Goal: Transaction & Acquisition: Book appointment/travel/reservation

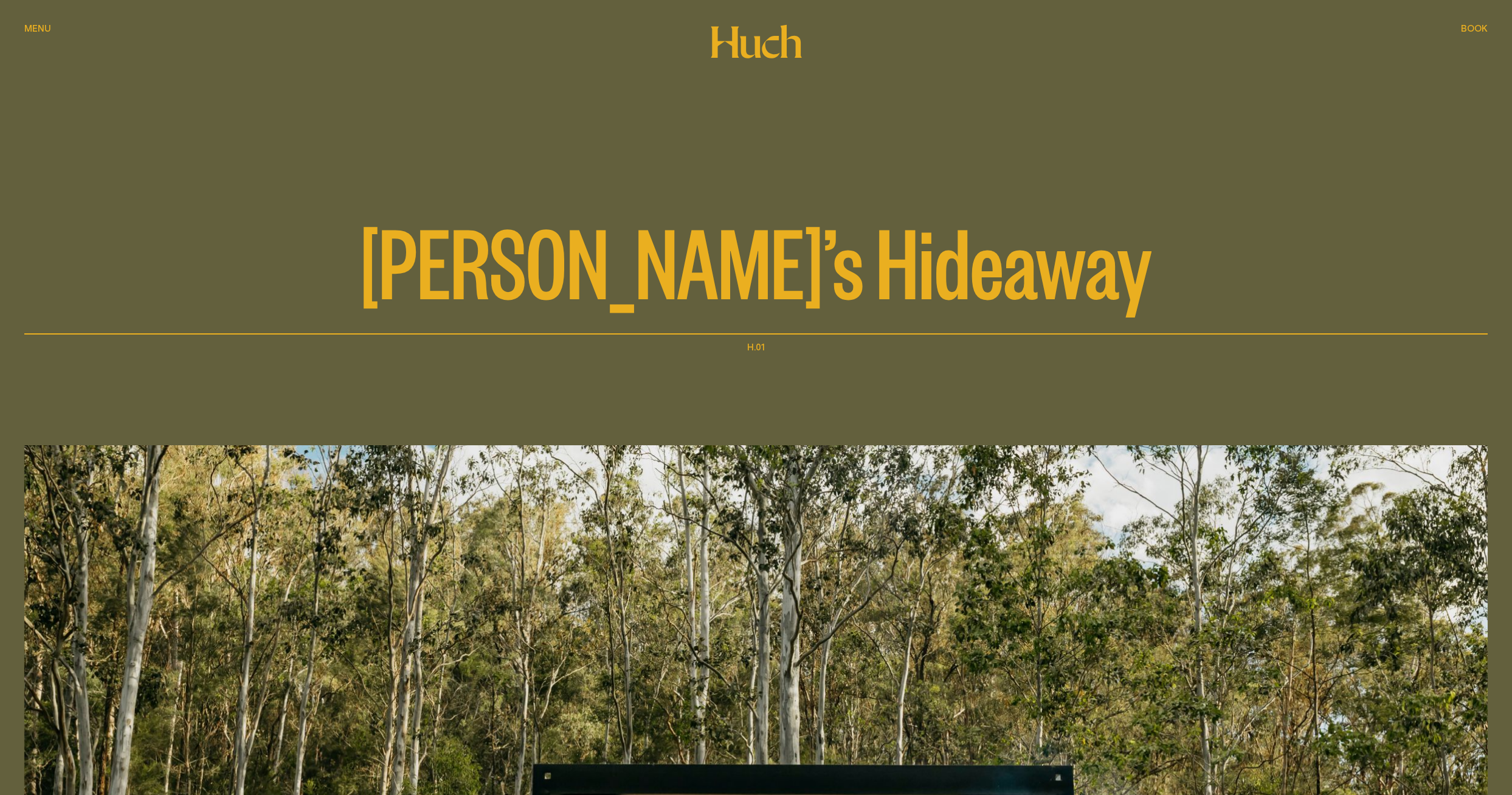
click at [1473, 26] on span "Book" at bounding box center [1474, 29] width 27 height 9
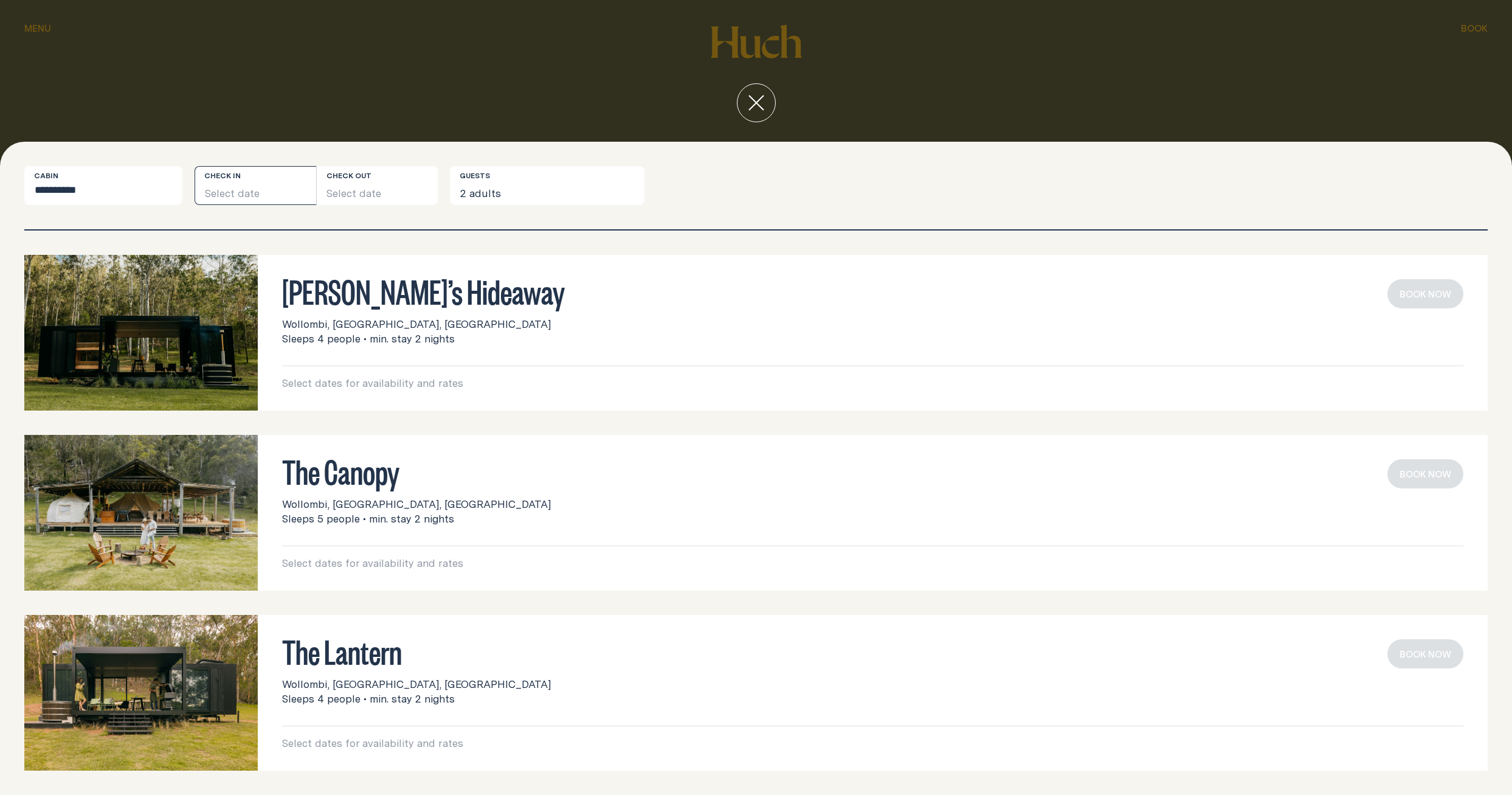
click at [225, 191] on button "Select date" at bounding box center [256, 185] width 121 height 39
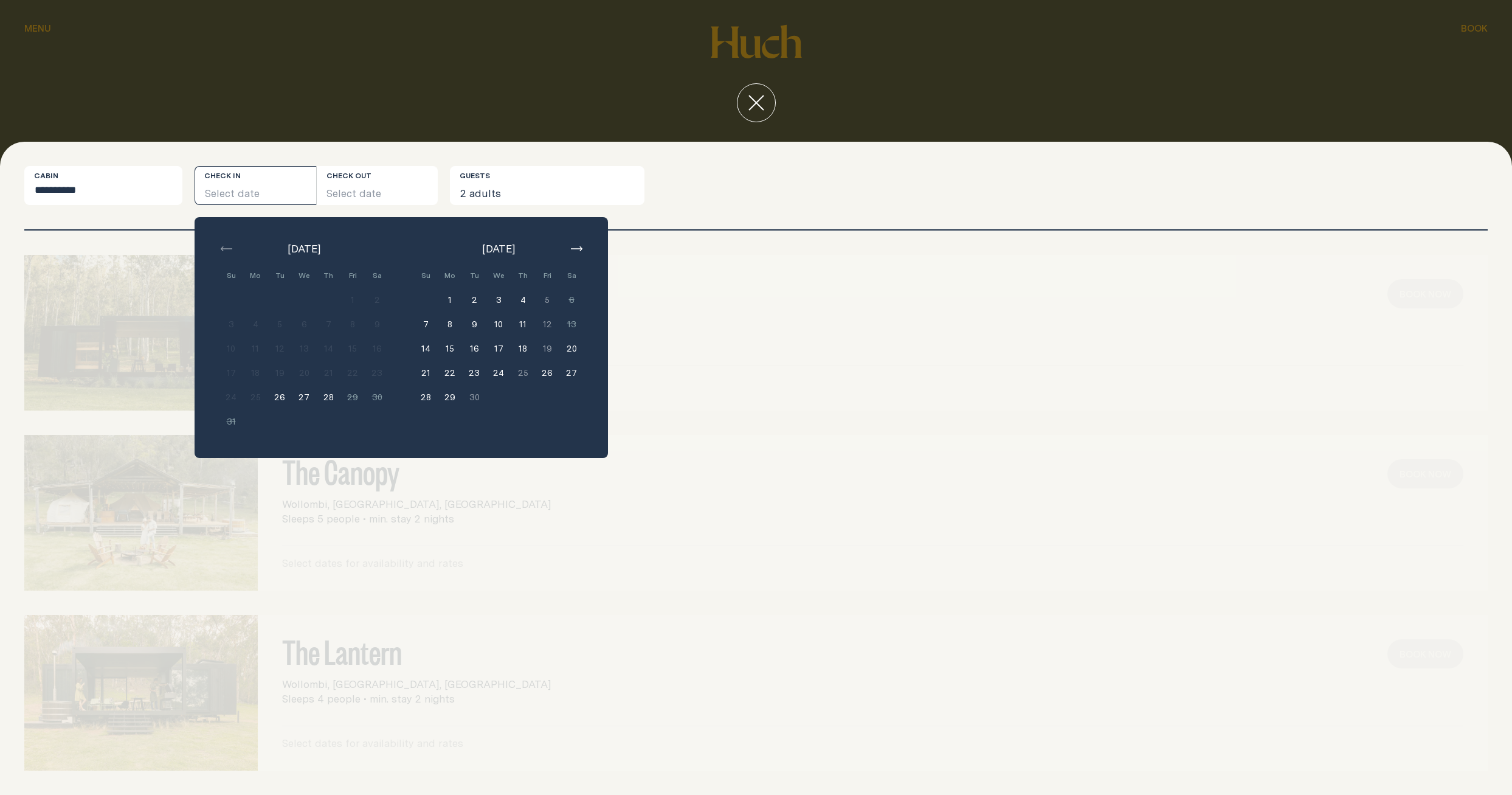
click at [498, 325] on button "10" at bounding box center [498, 324] width 24 height 24
click at [546, 328] on button "12" at bounding box center [547, 324] width 24 height 24
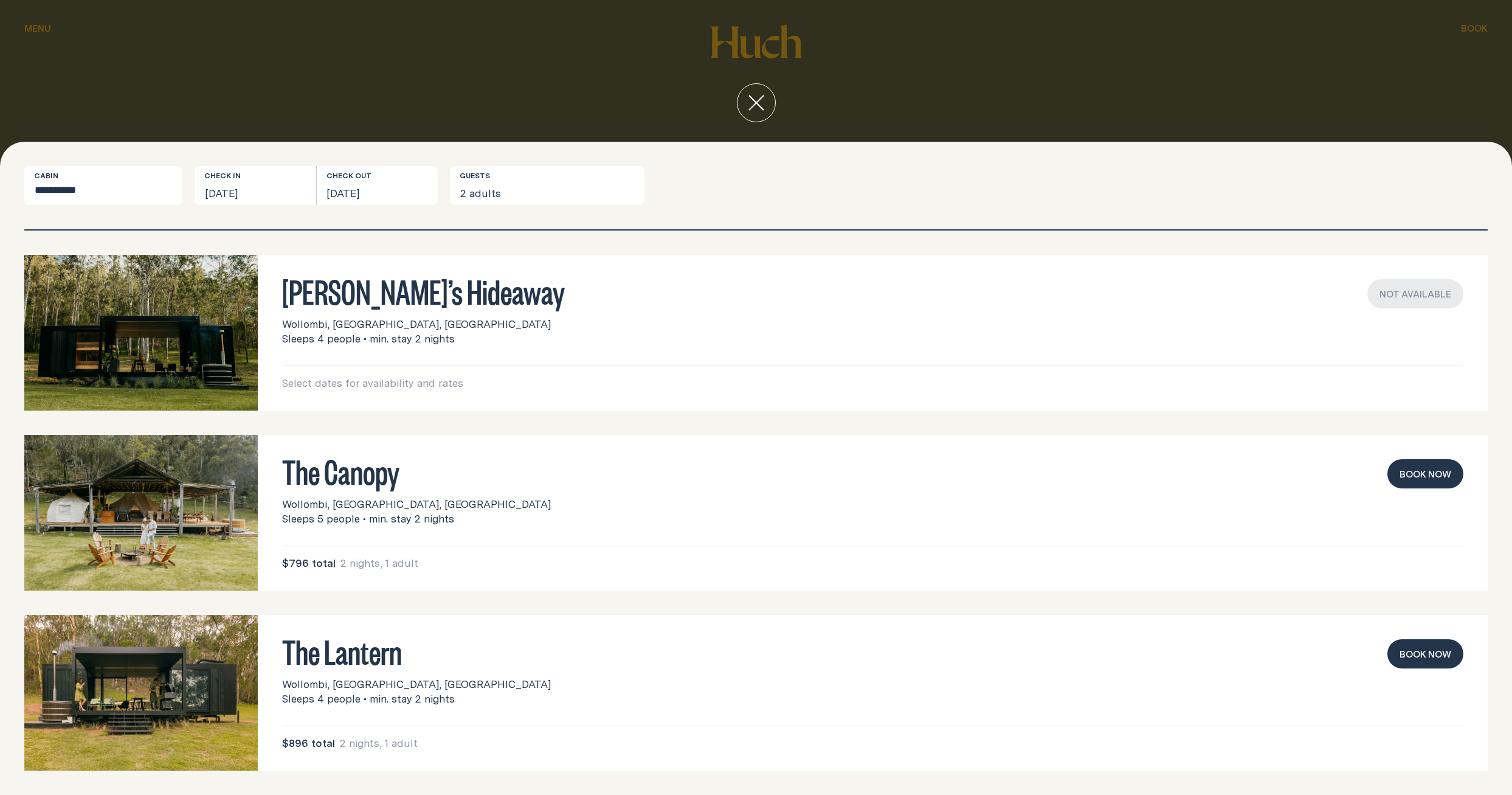
click at [756, 105] on icon "close" at bounding box center [756, 102] width 16 height 16
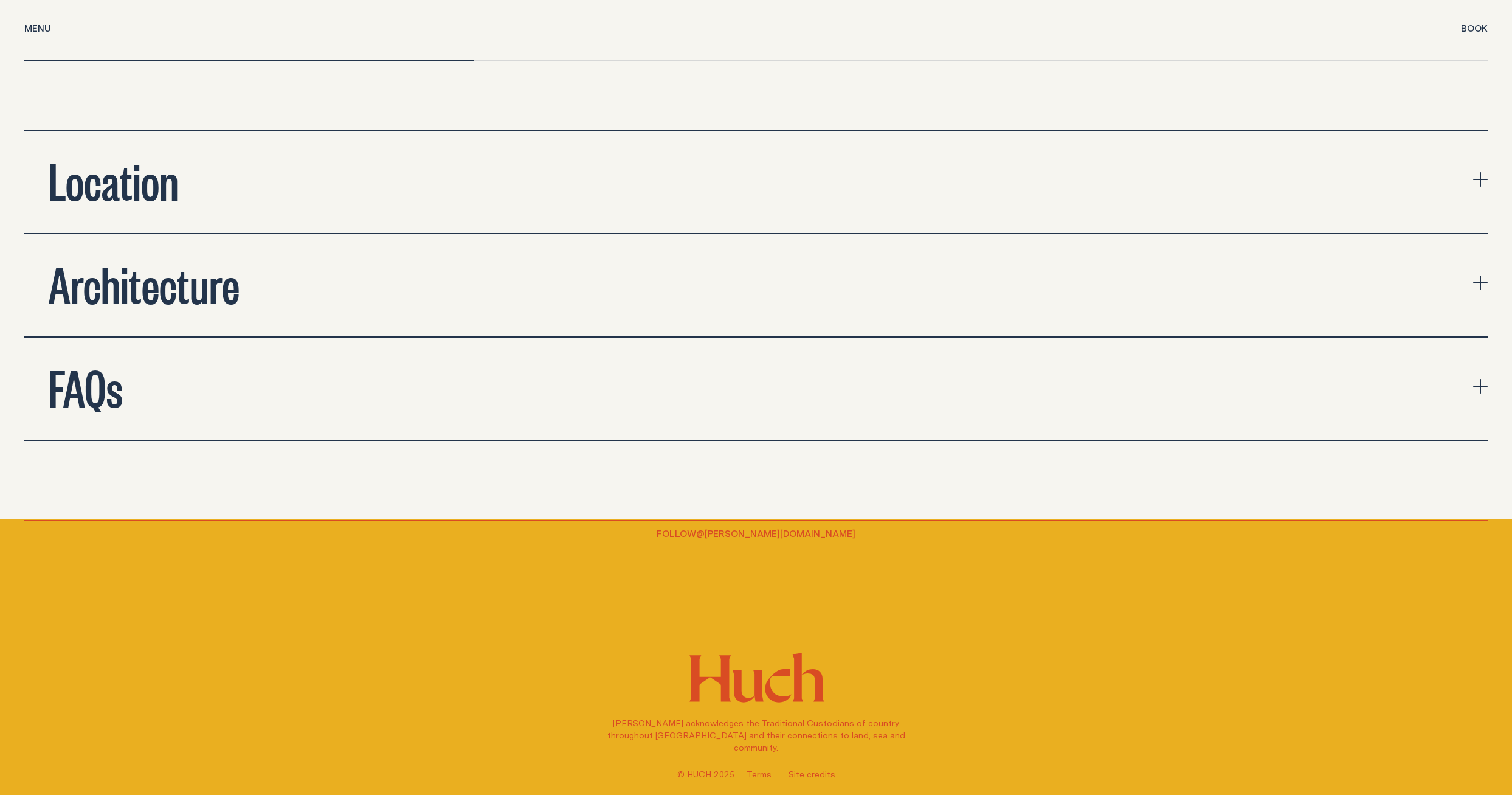
scroll to position [4737, 0]
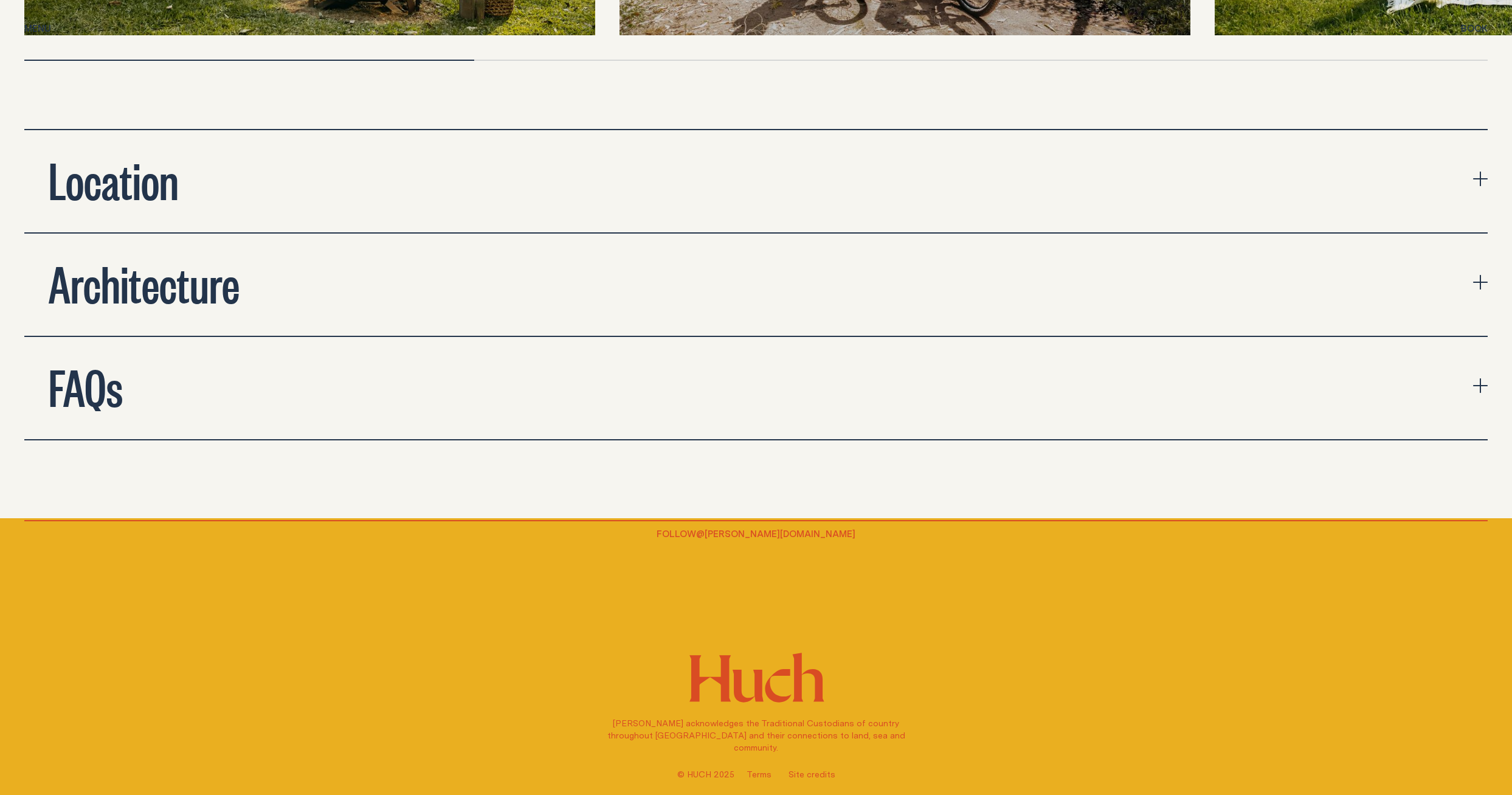
click at [100, 374] on h2 "FAQs" at bounding box center [86, 386] width 74 height 49
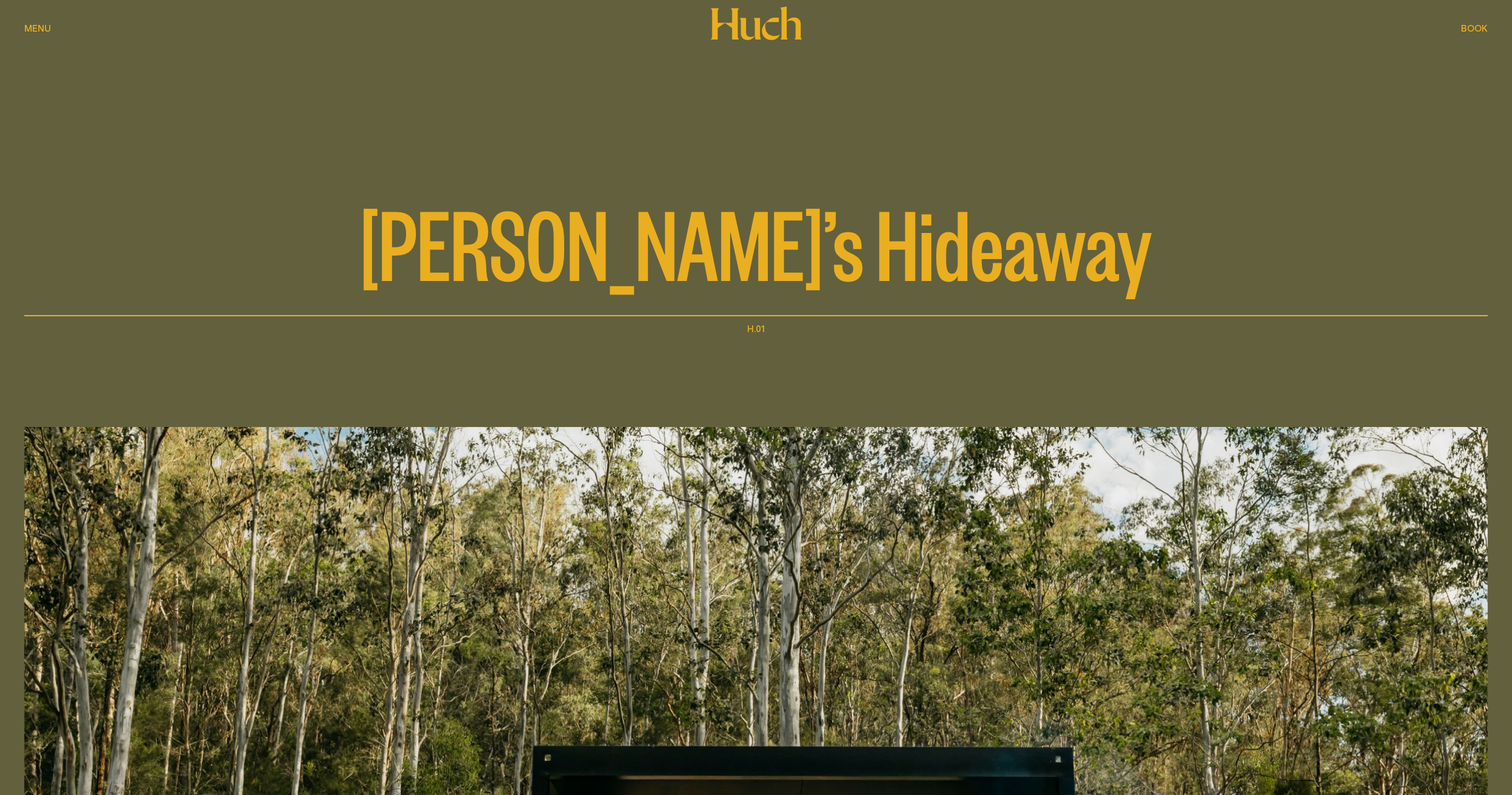
scroll to position [0, 0]
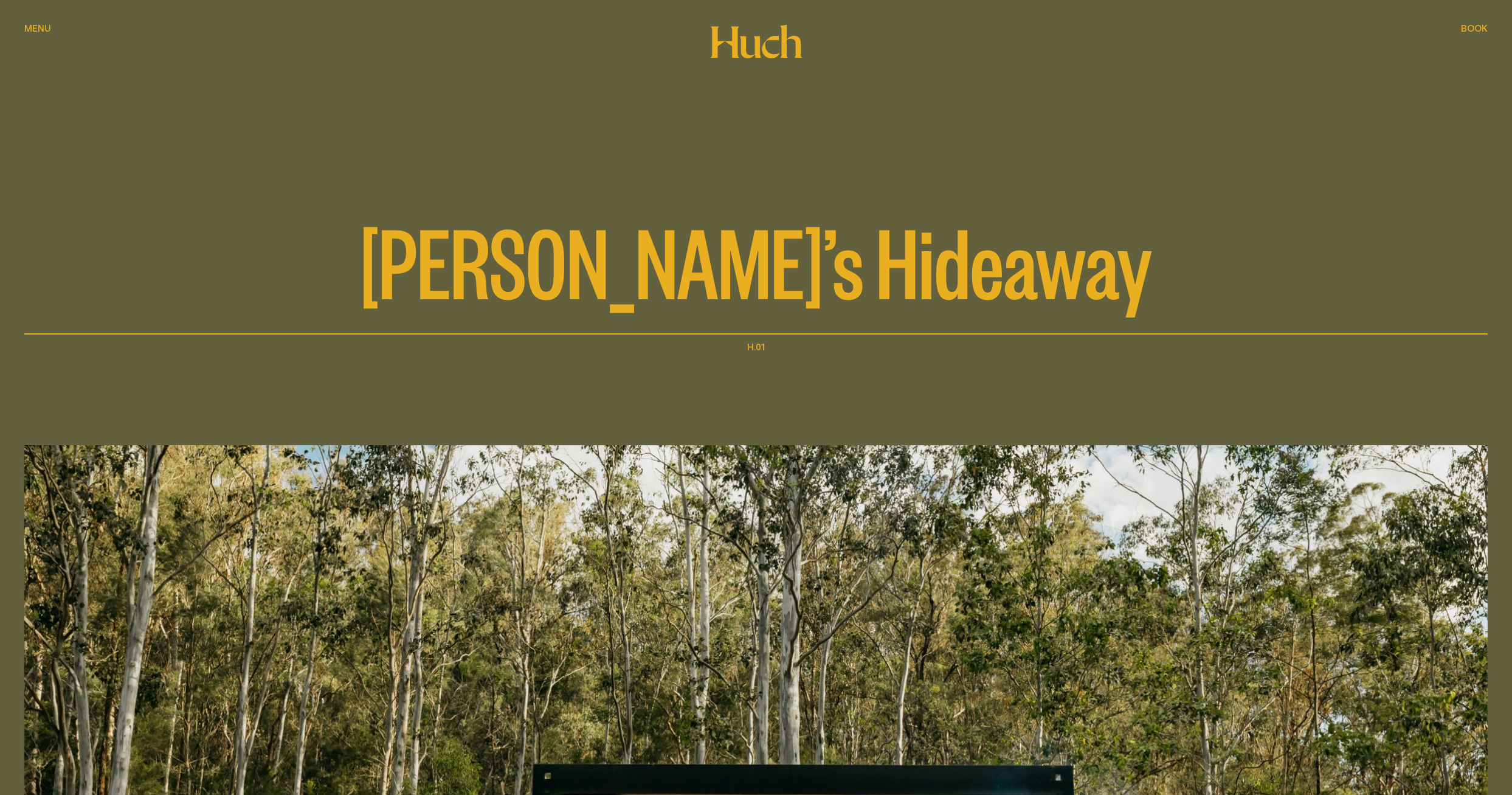
click at [1477, 32] on span "Book" at bounding box center [1474, 29] width 27 height 9
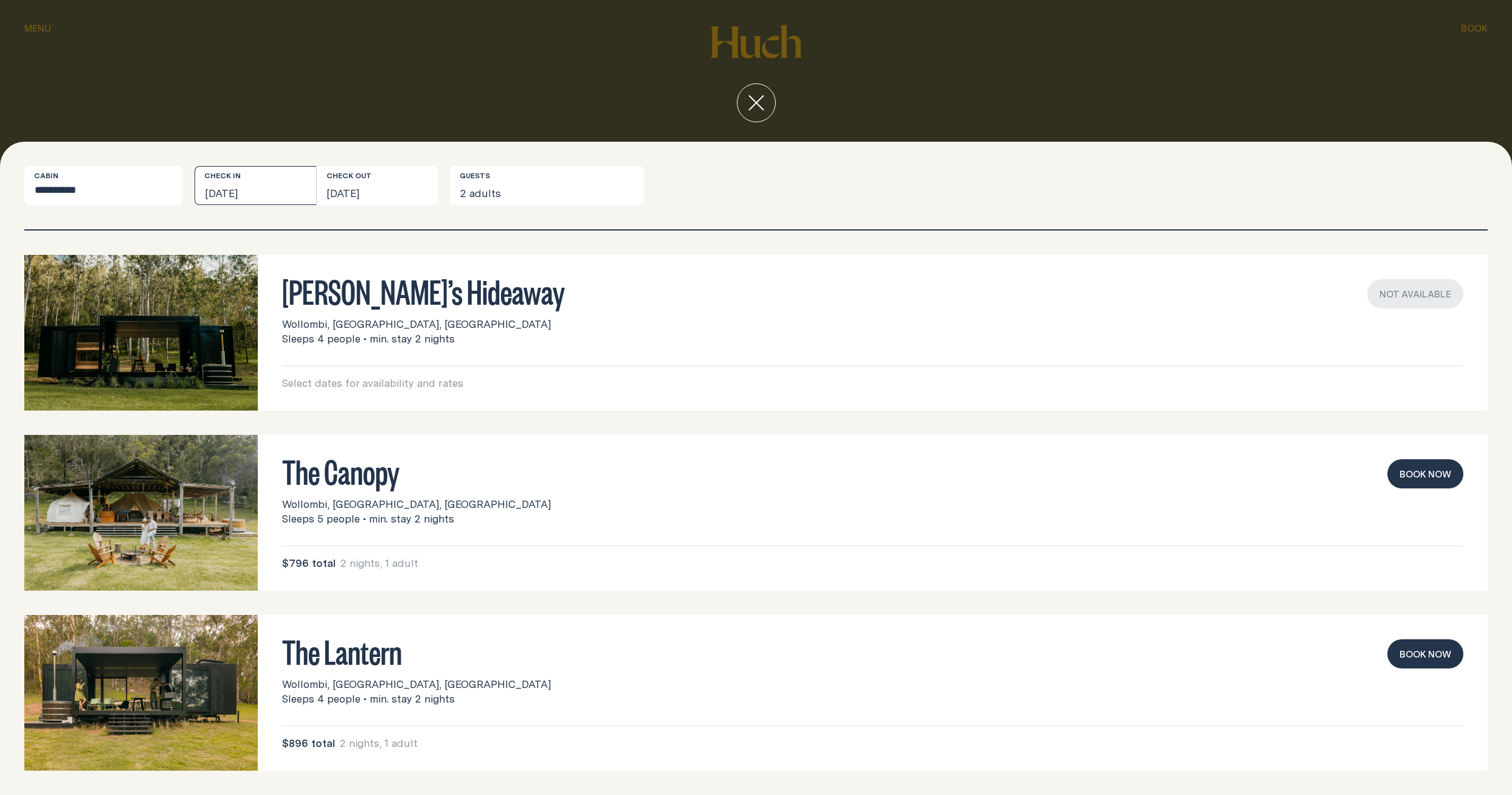
click at [249, 190] on button "[DATE]" at bounding box center [256, 185] width 121 height 39
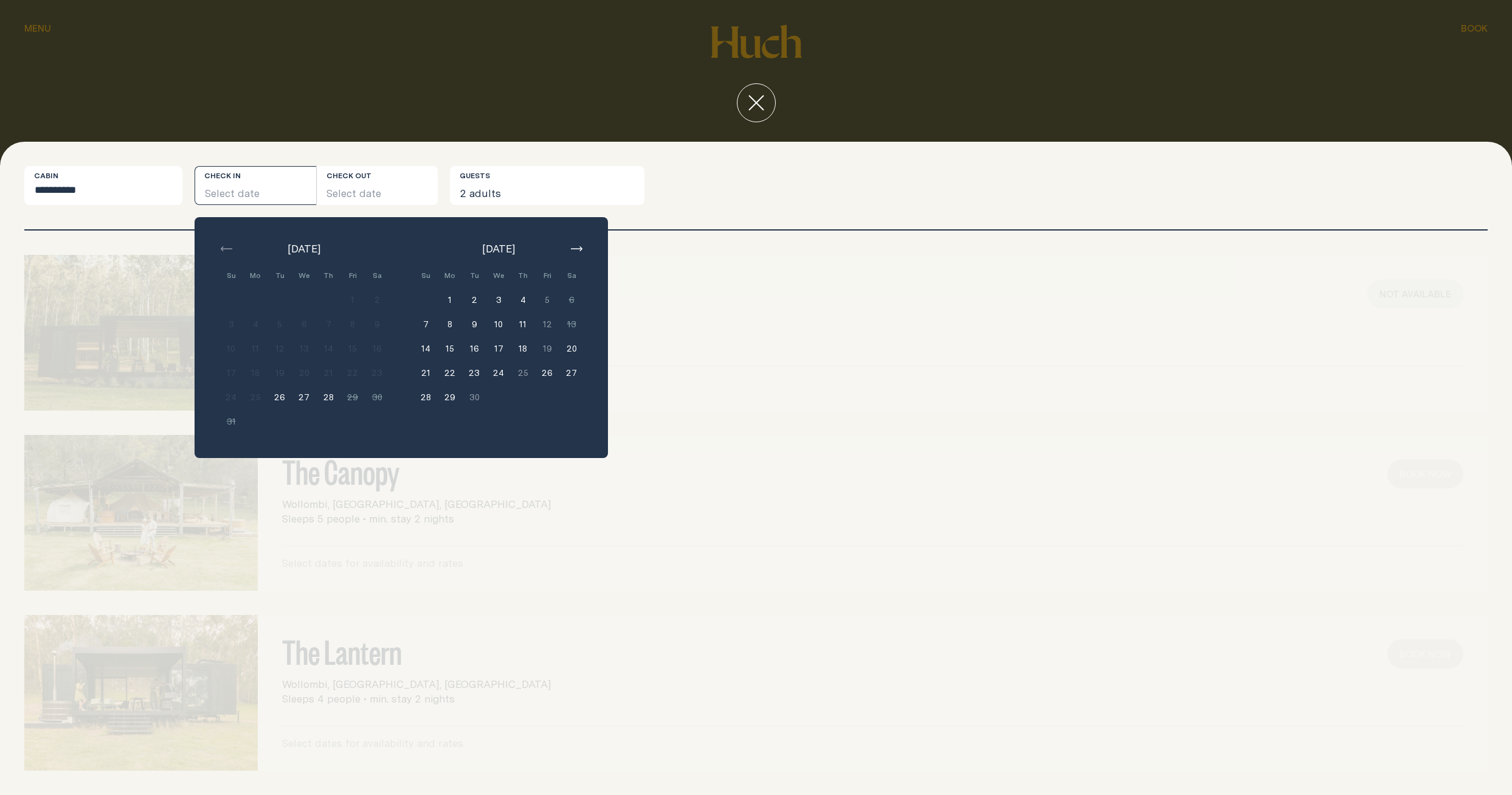
click at [524, 322] on button "11" at bounding box center [522, 324] width 24 height 24
click at [648, 340] on div "[PERSON_NAME]’s Hideaway Wollombi, [GEOGRAPHIC_DATA], [GEOGRAPHIC_DATA] Sleeps …" at bounding box center [755, 332] width 1463 height 156
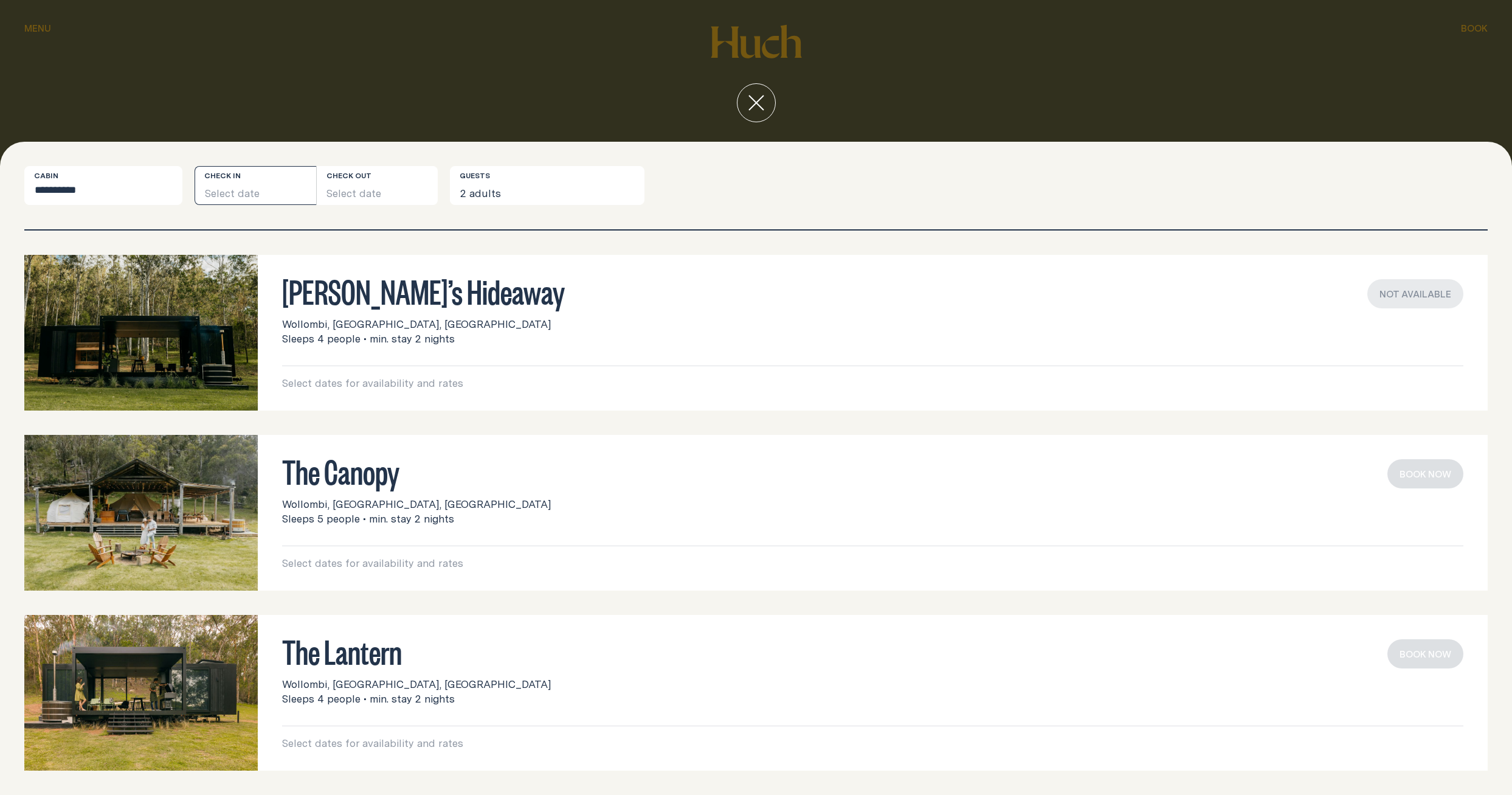
click at [232, 179] on button "Select date" at bounding box center [256, 185] width 121 height 39
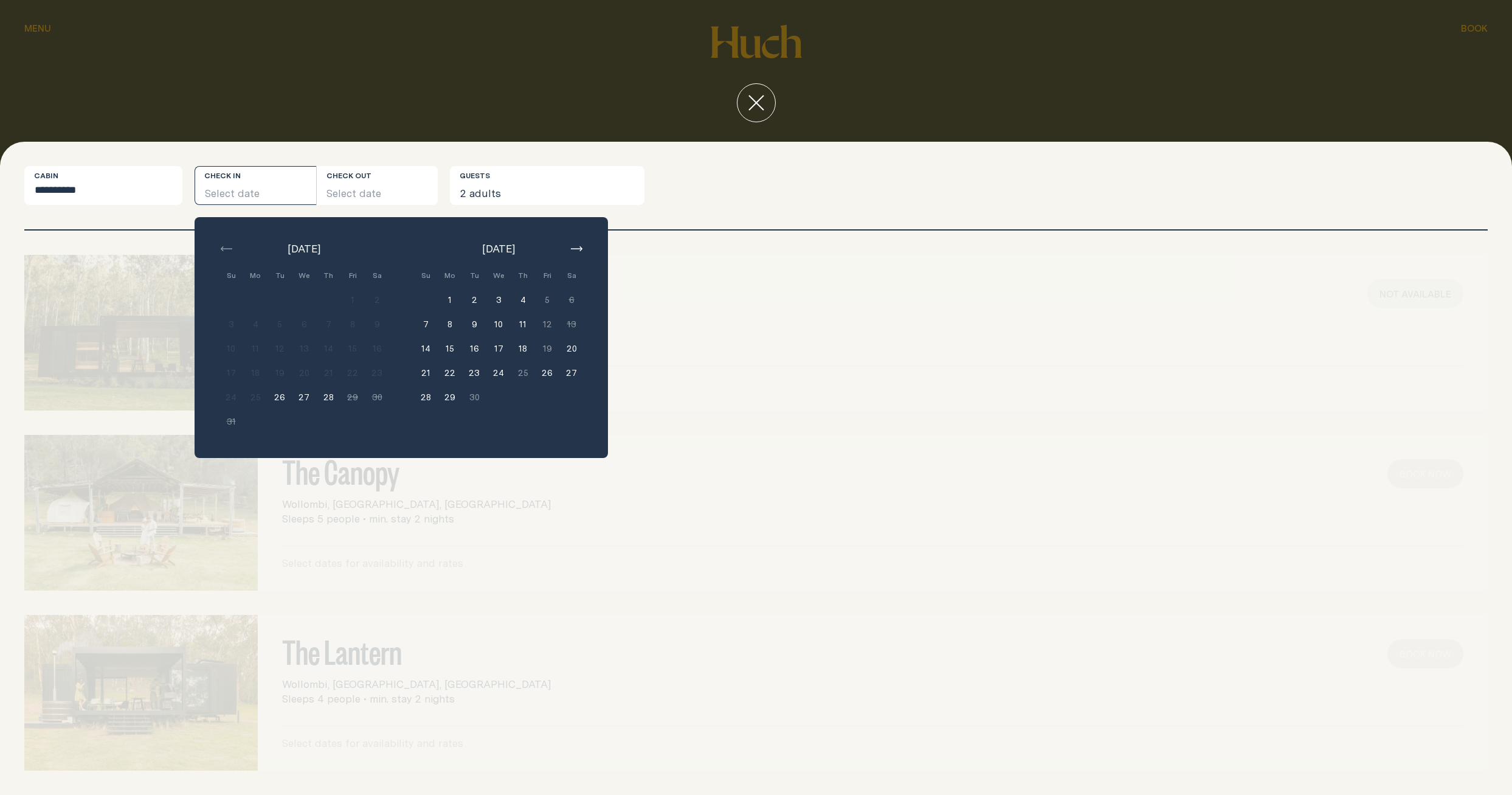
click at [495, 321] on button "10" at bounding box center [498, 324] width 24 height 24
click at [551, 322] on button "12" at bounding box center [547, 324] width 24 height 24
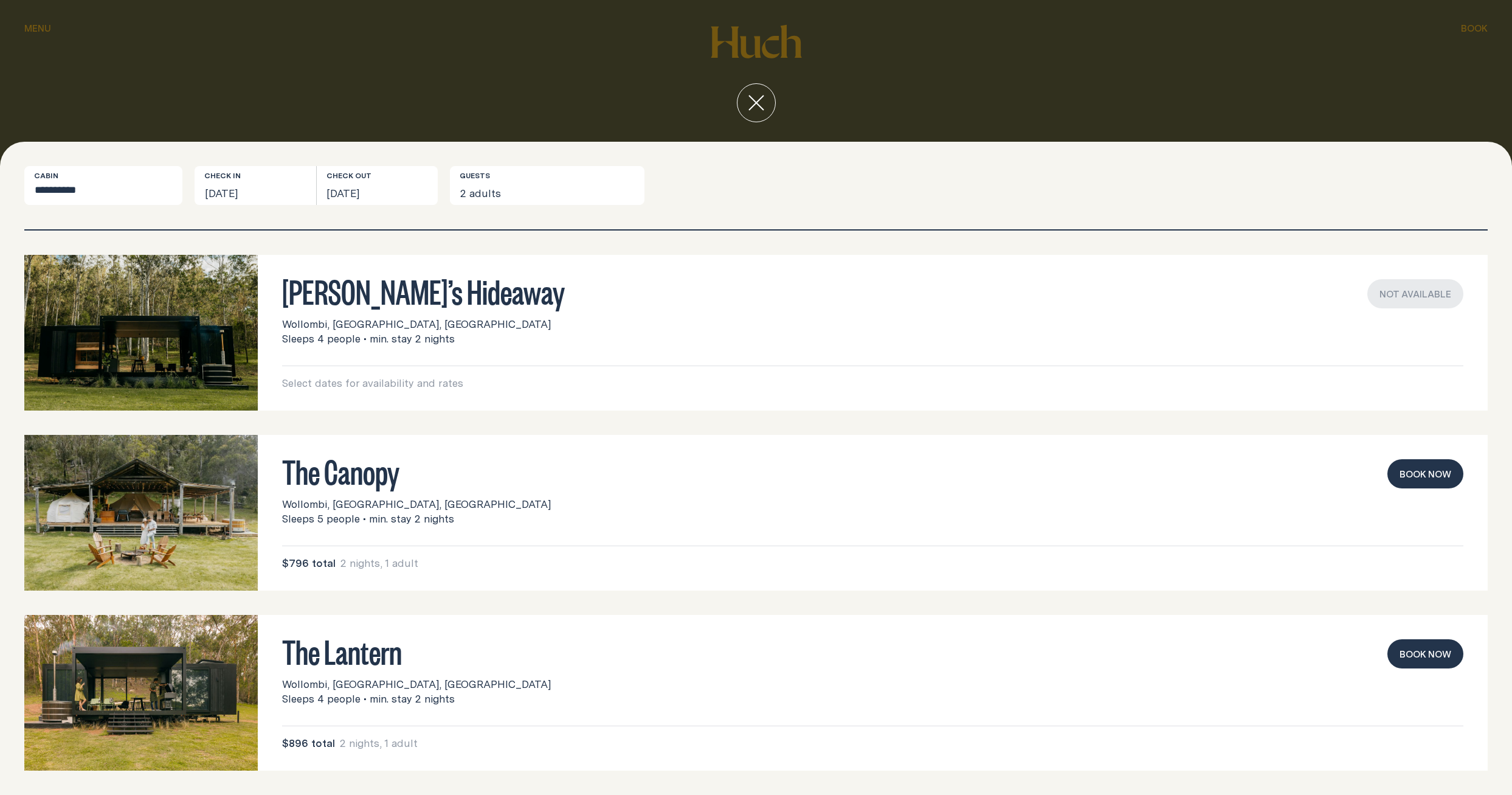
click at [1438, 656] on button "Book now" at bounding box center [1426, 654] width 76 height 29
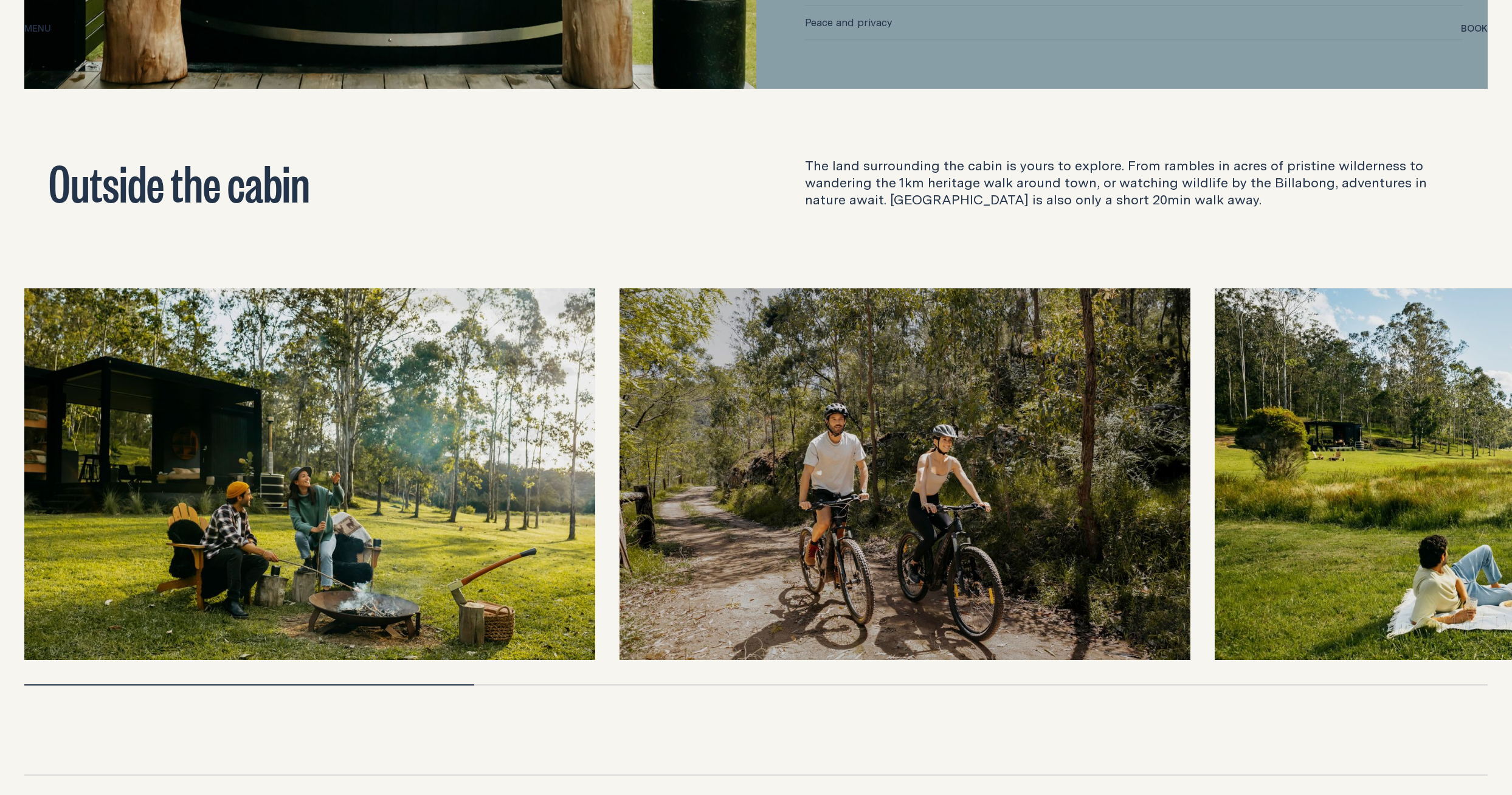
scroll to position [4113, 0]
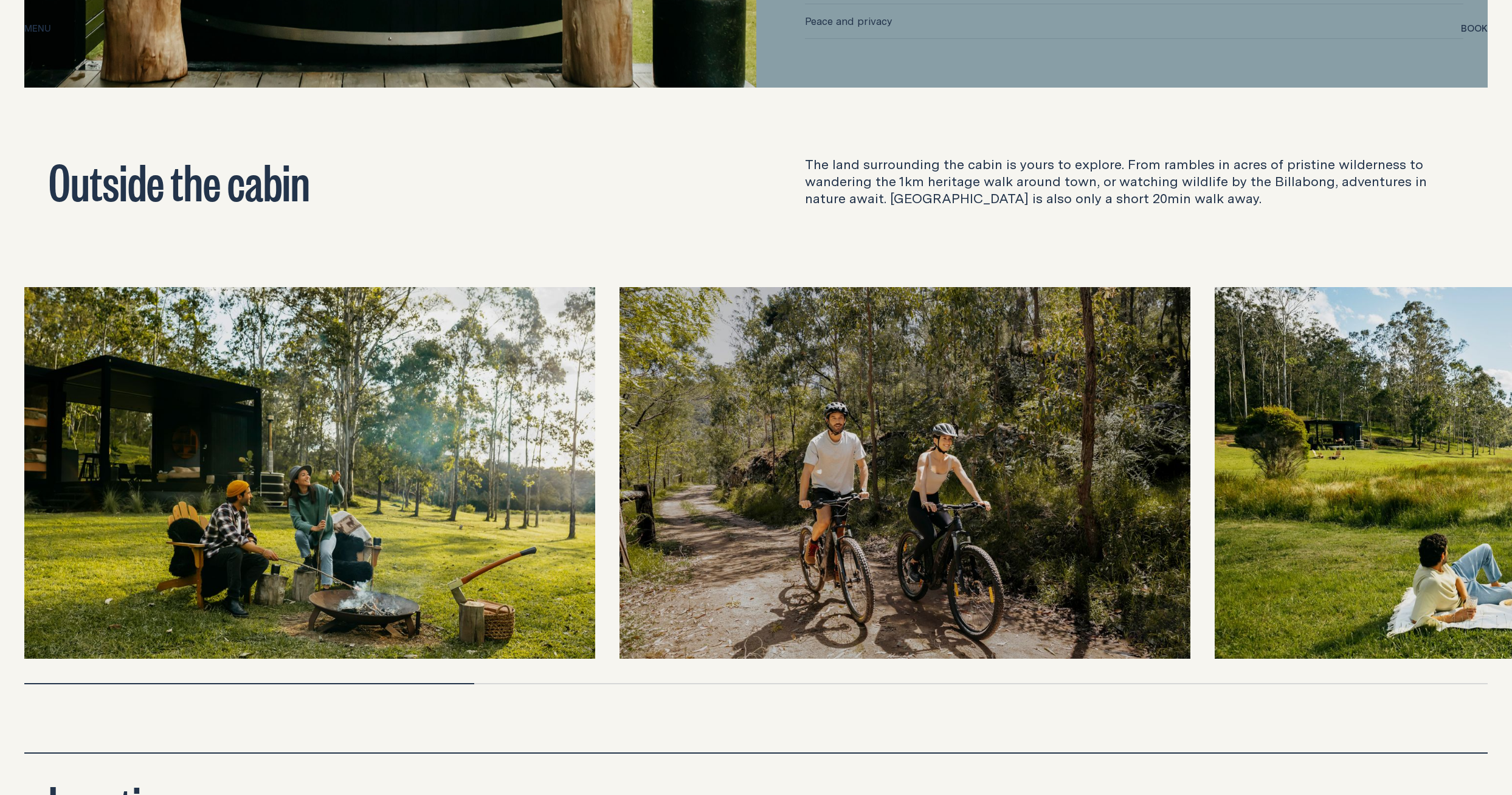
click at [510, 683] on div at bounding box center [755, 683] width 1463 height 1
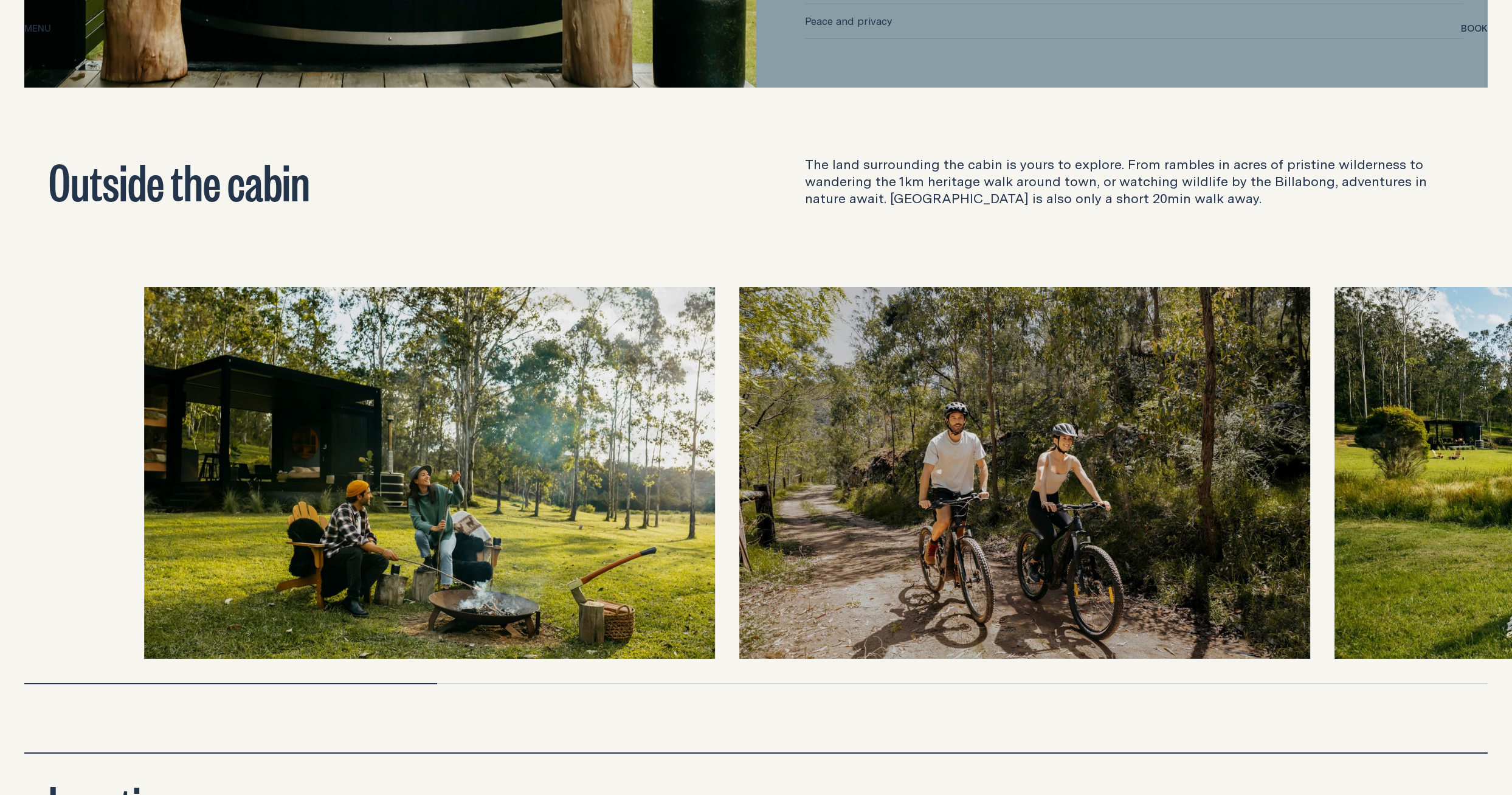
drag, startPoint x: 462, startPoint y: 667, endPoint x: 606, endPoint y: 646, distance: 145.5
click at [606, 646] on div at bounding box center [755, 485] width 1463 height 397
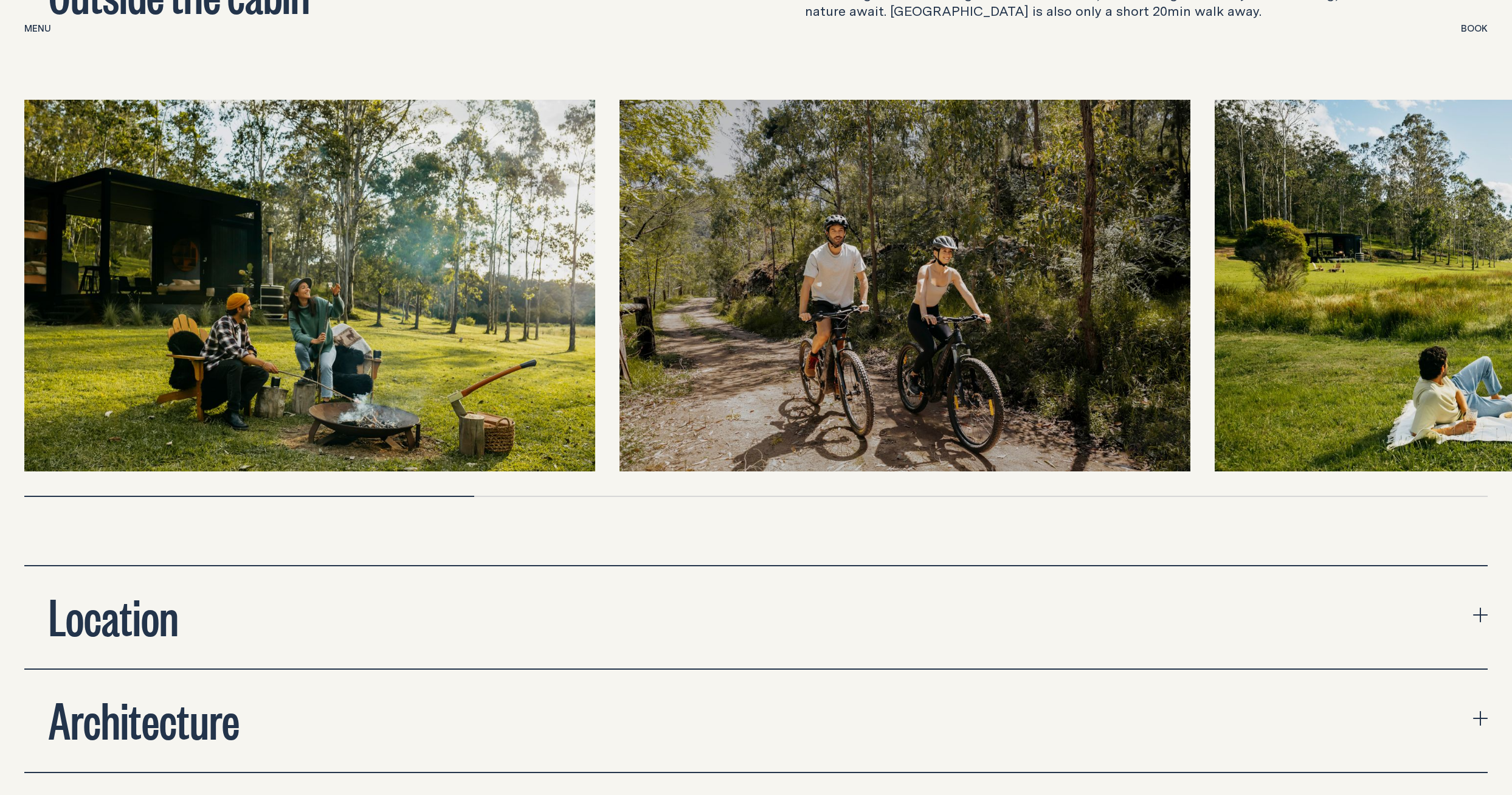
scroll to position [4309, 0]
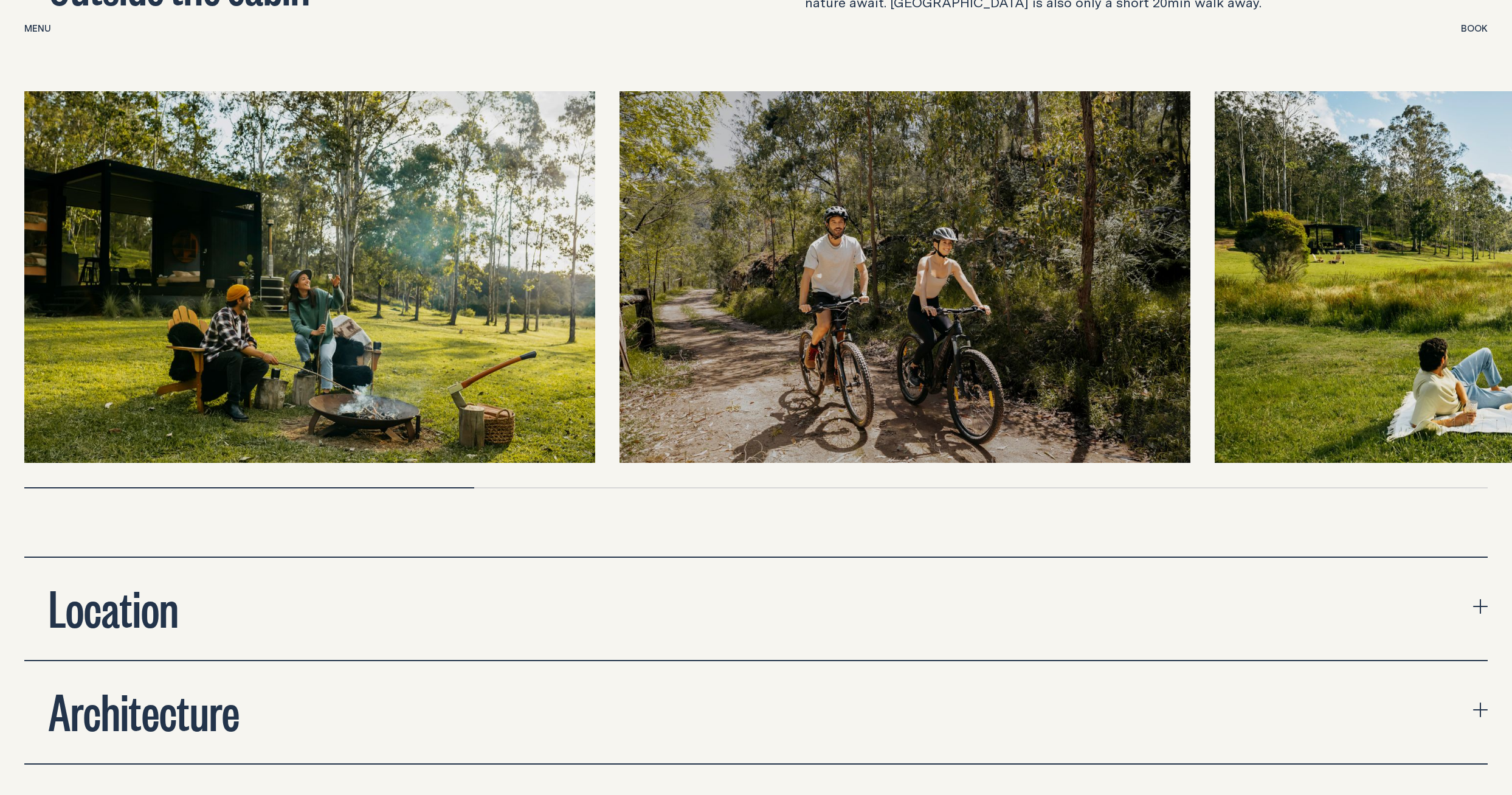
click at [480, 468] on div at bounding box center [755, 289] width 1463 height 397
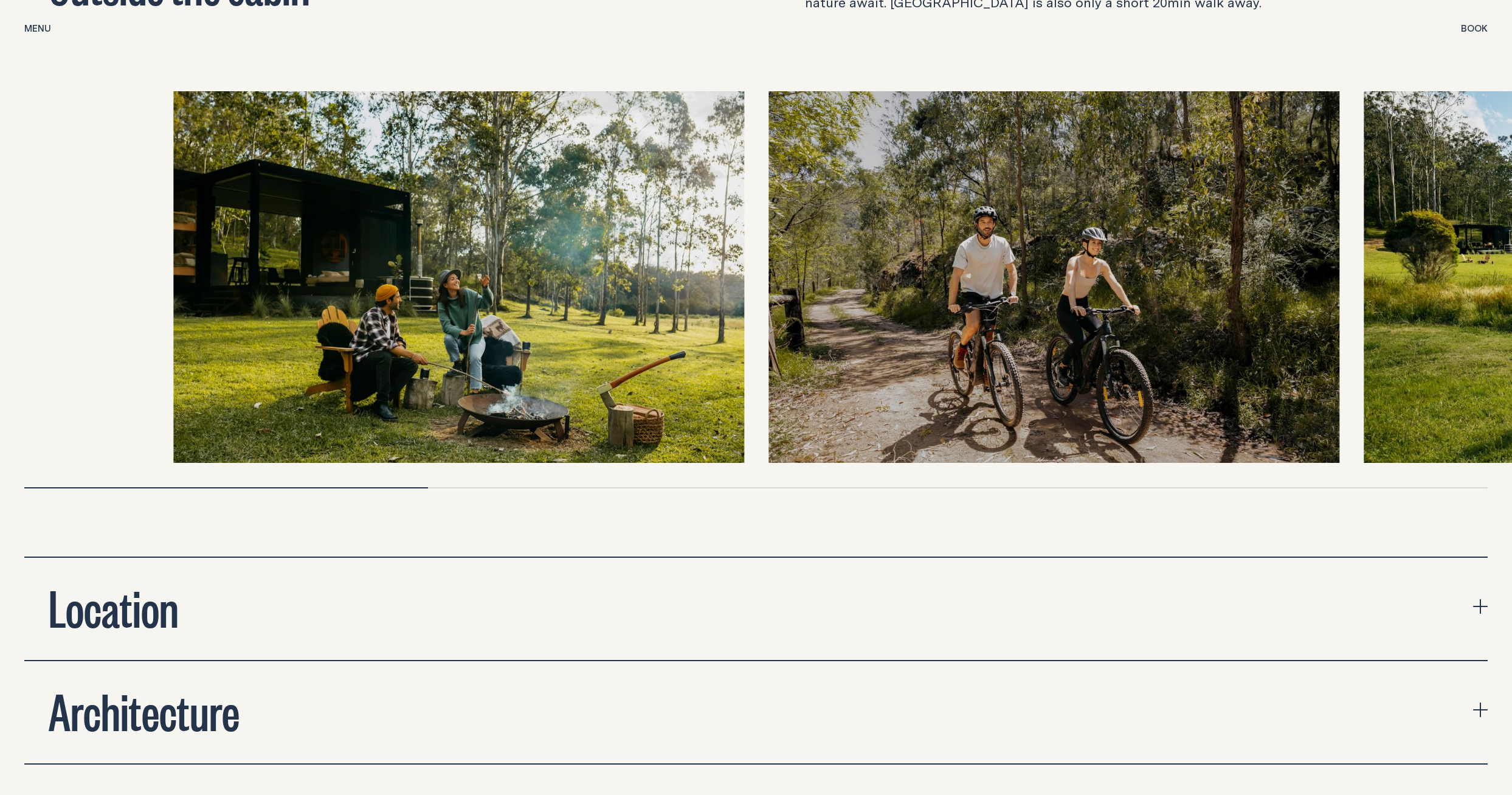
drag, startPoint x: 463, startPoint y: 467, endPoint x: 647, endPoint y: 441, distance: 185.8
click at [647, 441] on div at bounding box center [755, 289] width 1463 height 397
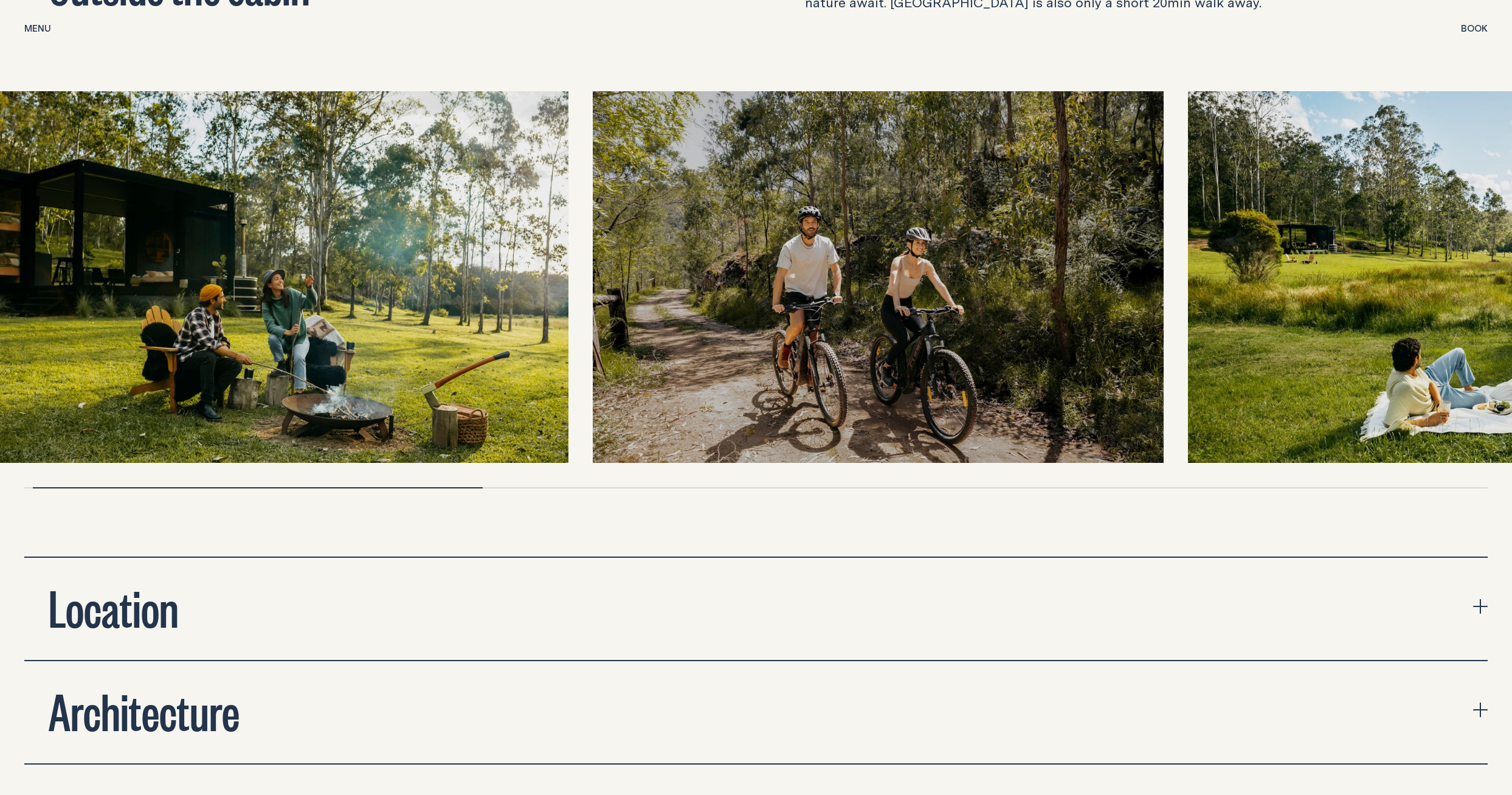
drag, startPoint x: 652, startPoint y: 274, endPoint x: 135, endPoint y: 445, distance: 544.5
click at [593, 445] on img at bounding box center [878, 276] width 571 height 371
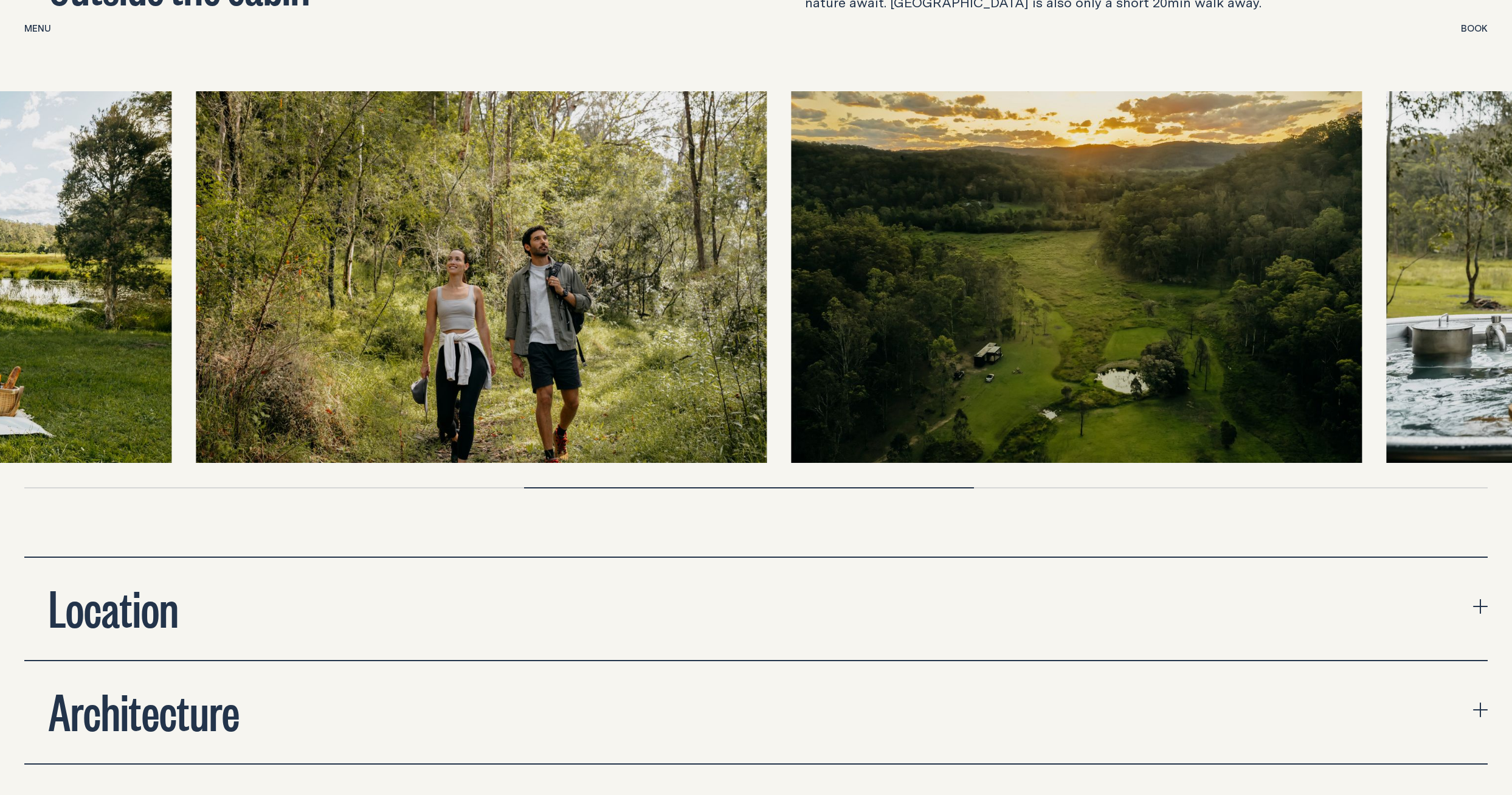
drag, startPoint x: 979, startPoint y: 267, endPoint x: 532, endPoint y: 344, distance: 453.6
click at [532, 344] on img at bounding box center [482, 276] width 571 height 371
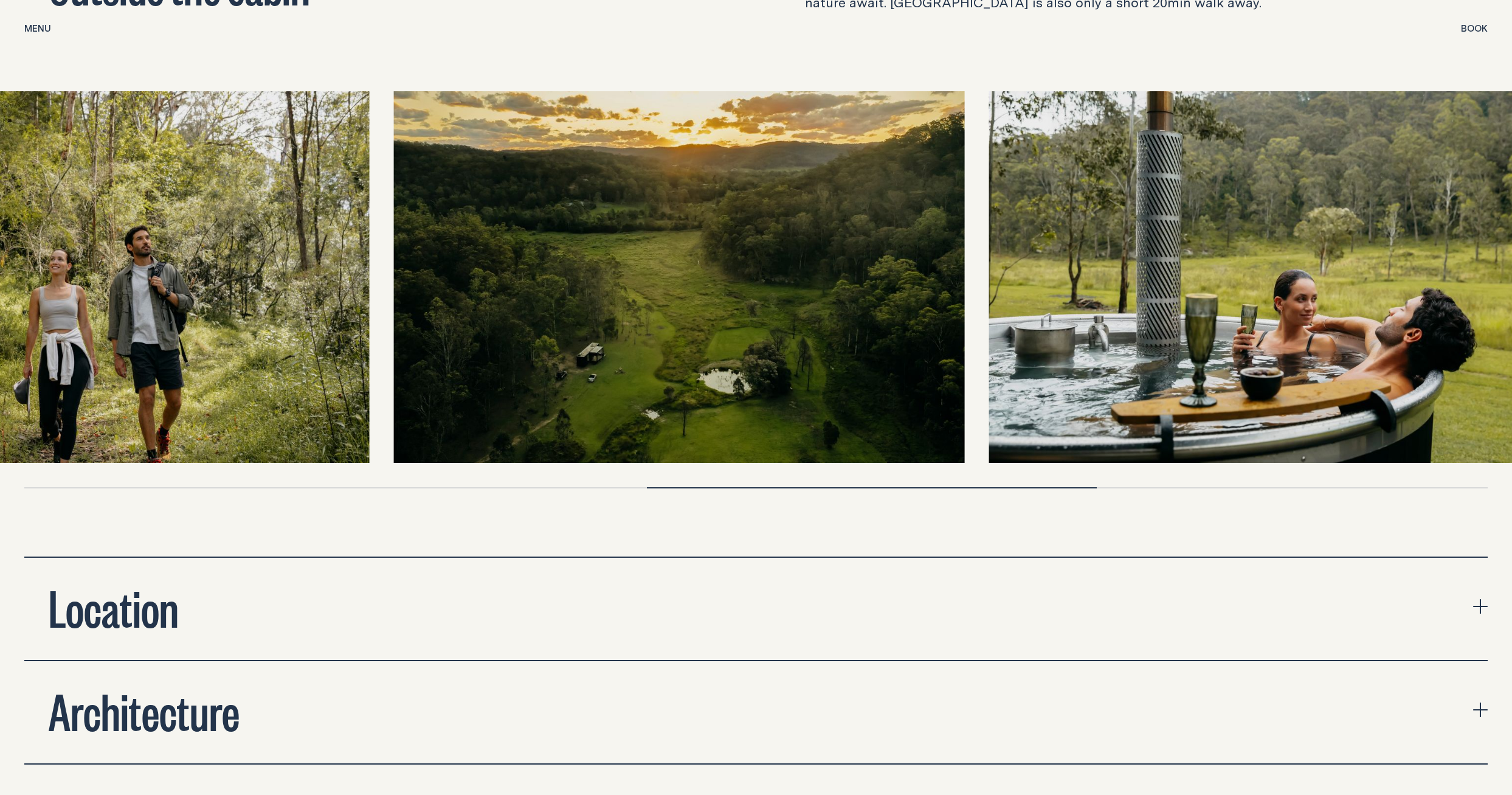
drag, startPoint x: 965, startPoint y: 224, endPoint x: 710, endPoint y: 270, distance: 259.1
click at [710, 270] on img at bounding box center [679, 276] width 571 height 371
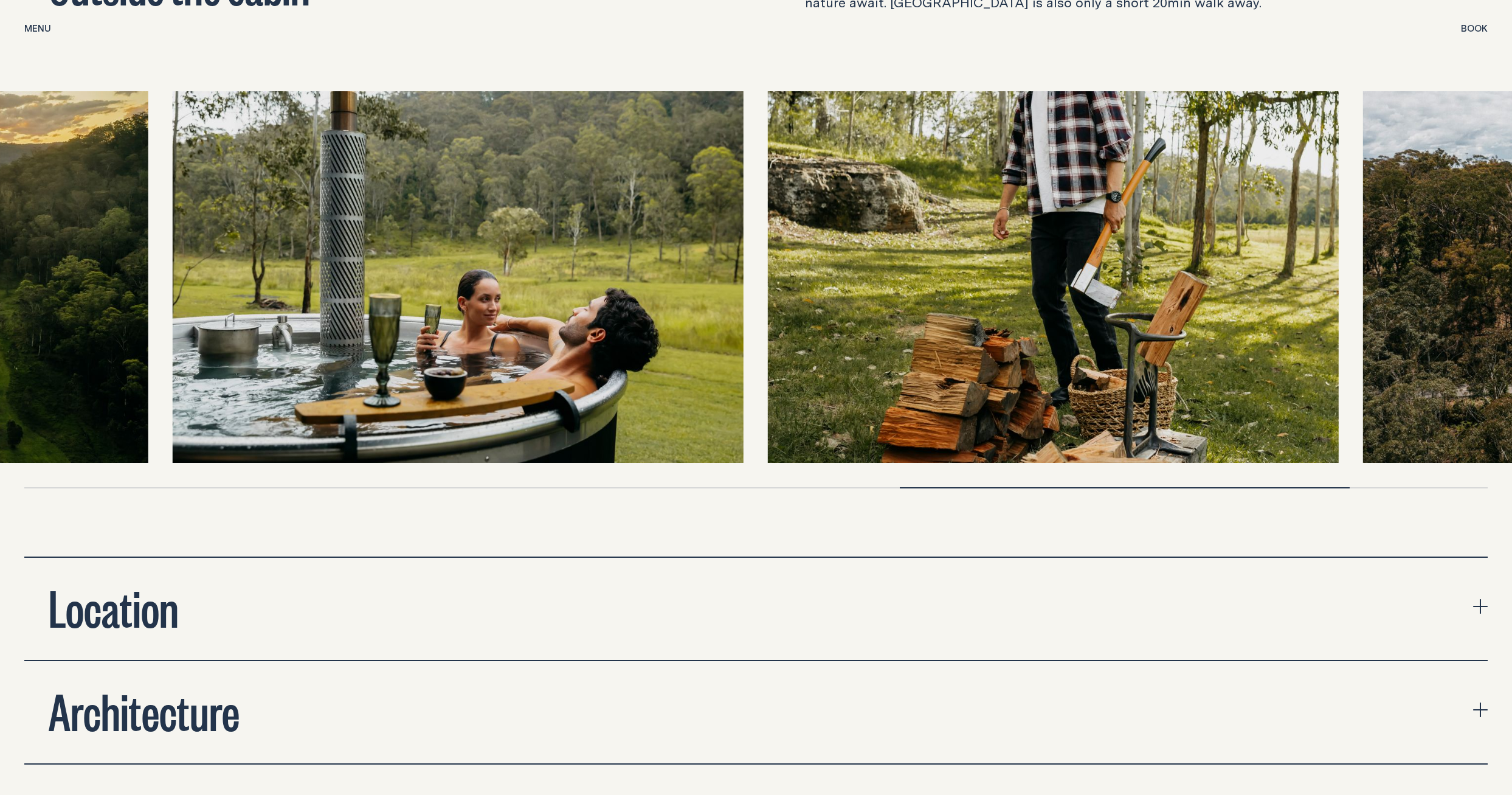
drag, startPoint x: 1014, startPoint y: 235, endPoint x: 521, endPoint y: 348, distance: 505.8
click at [521, 348] on img at bounding box center [458, 276] width 571 height 371
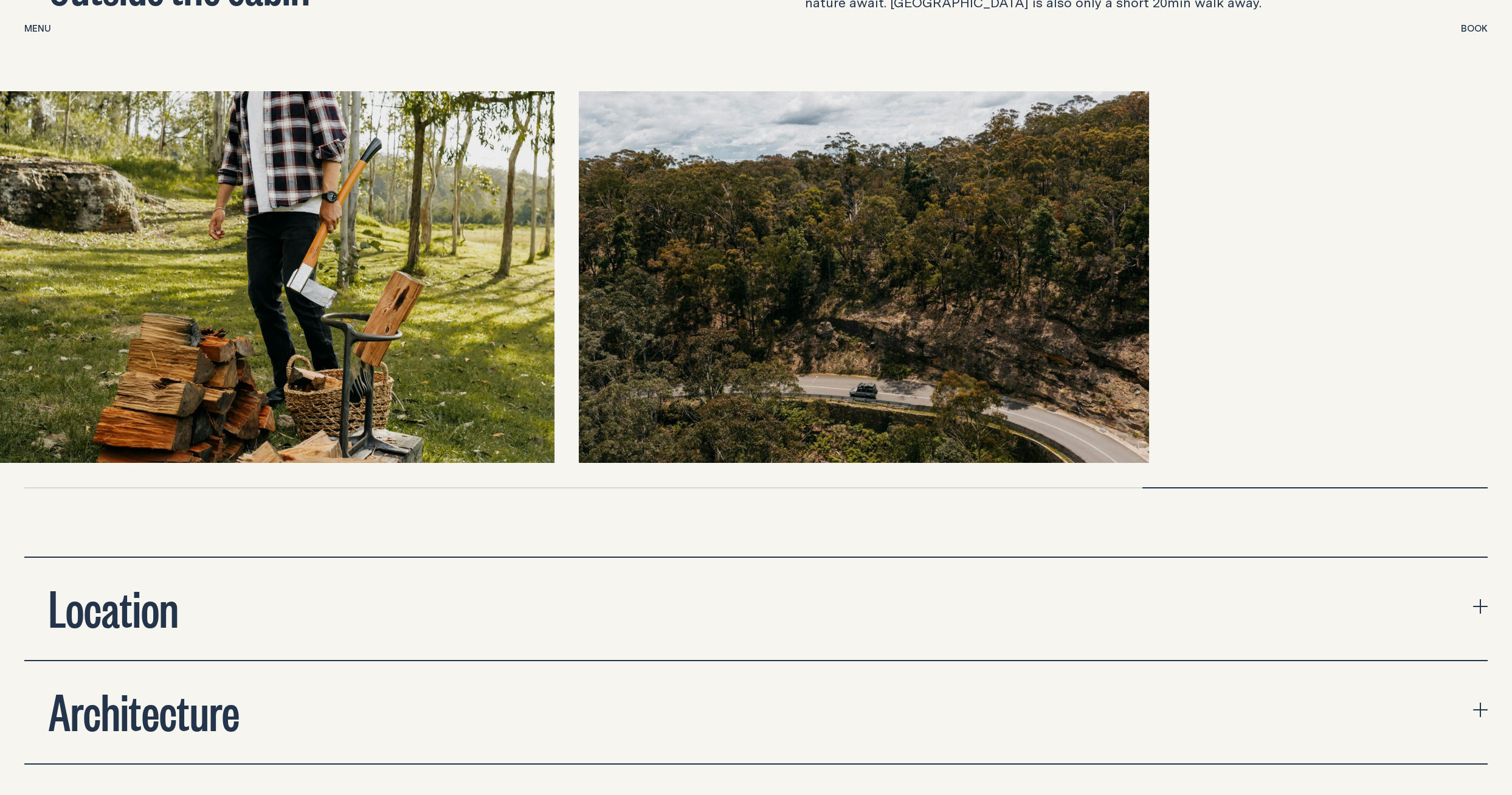
drag, startPoint x: 1126, startPoint y: 282, endPoint x: 350, endPoint y: 444, distance: 792.7
click at [350, 444] on div at bounding box center [755, 276] width 1463 height 371
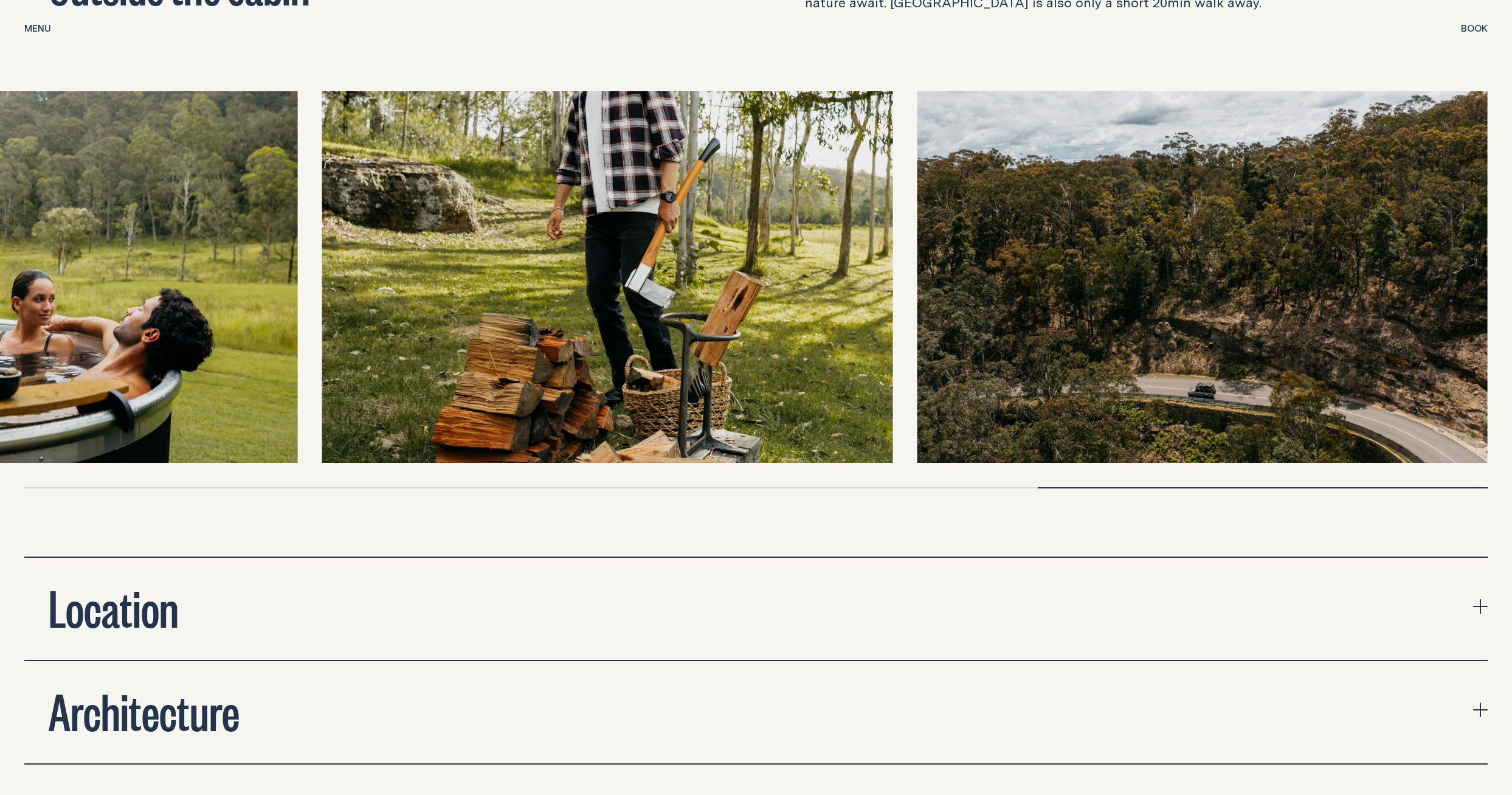
click at [1476, 33] on button "Book Book" at bounding box center [1474, 29] width 27 height 15
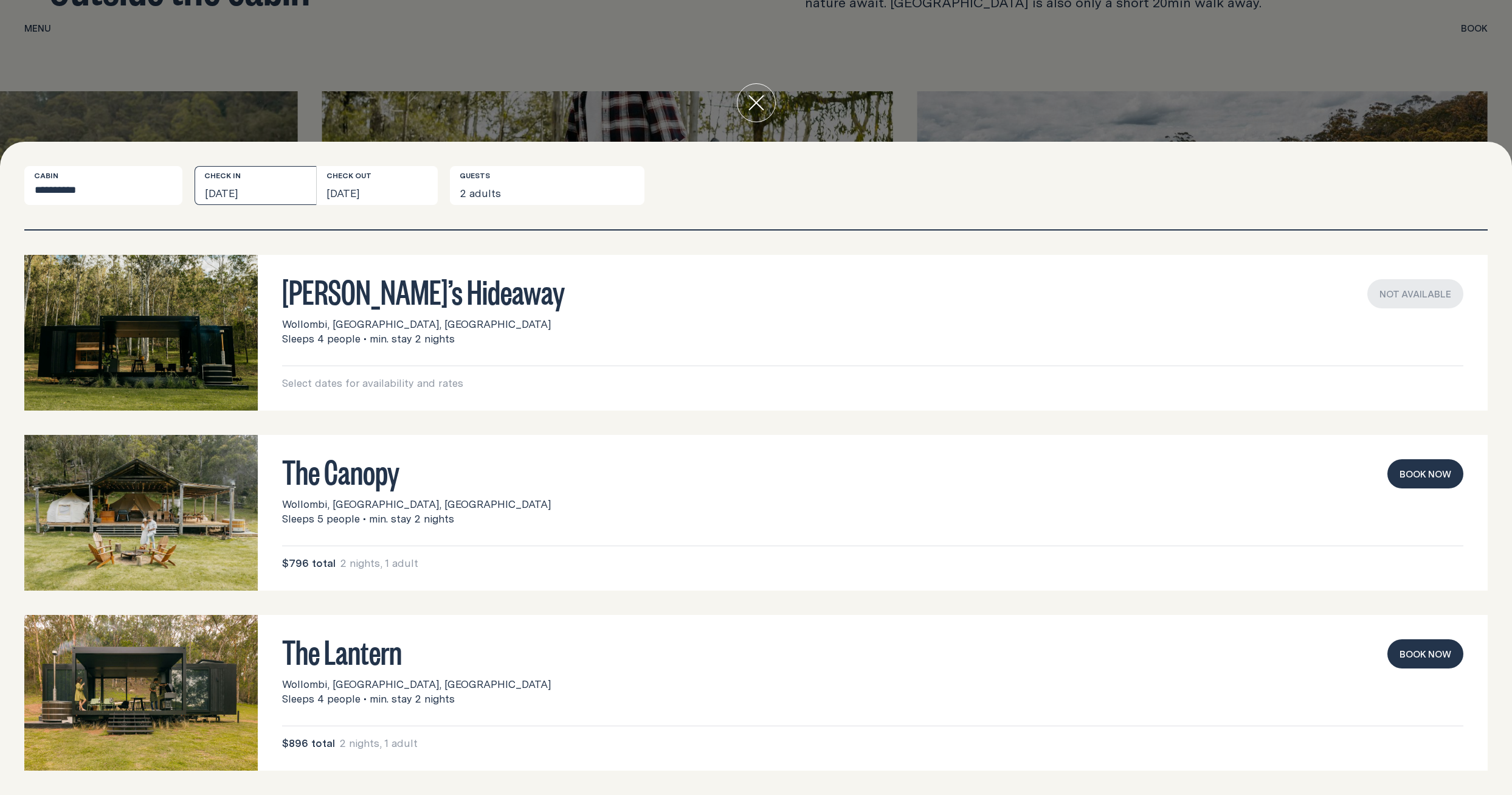
click at [227, 189] on button "[DATE]" at bounding box center [256, 185] width 121 height 39
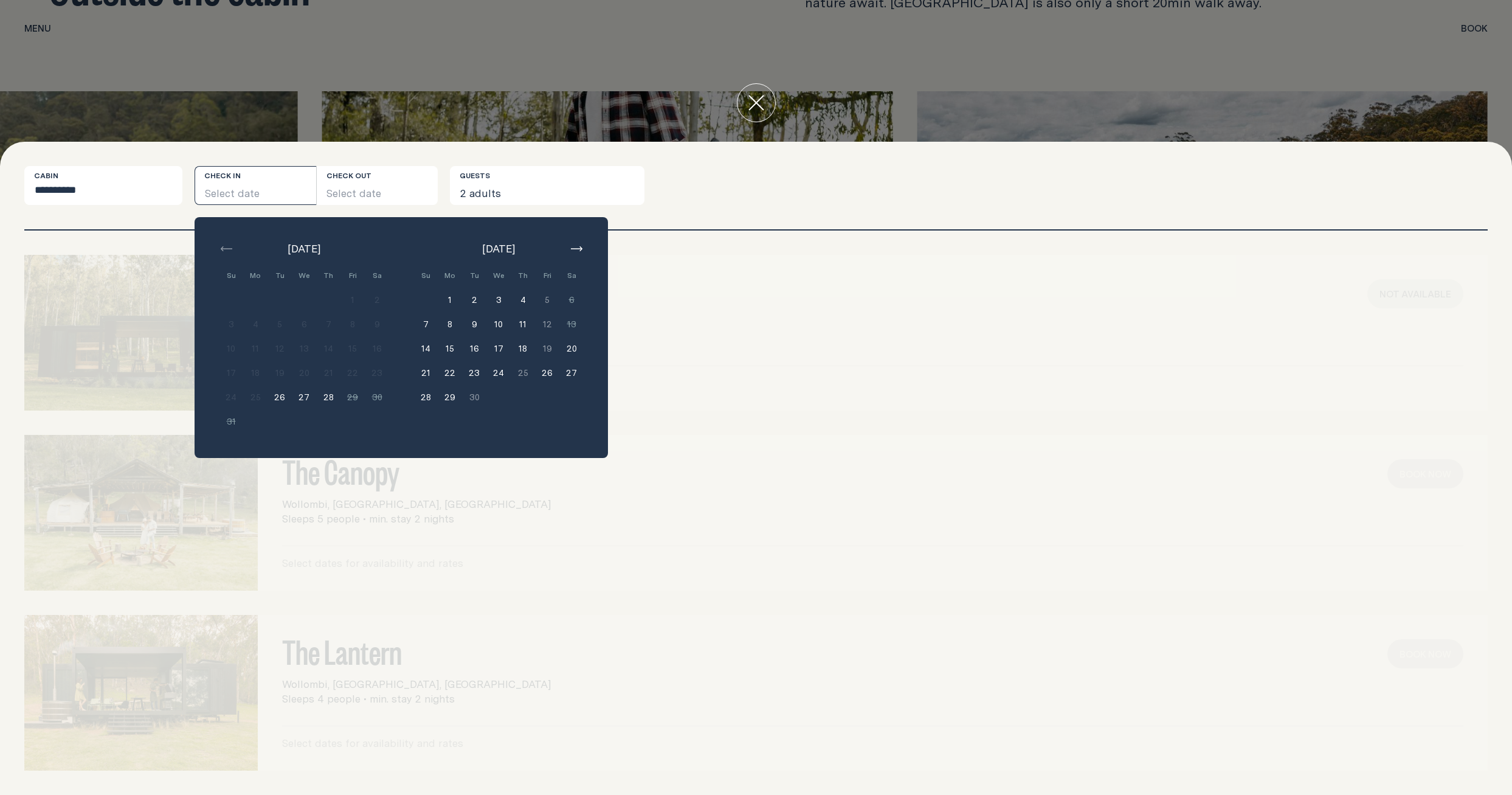
click at [571, 346] on button "20" at bounding box center [571, 349] width 24 height 24
click at [450, 374] on button "22" at bounding box center [450, 373] width 24 height 24
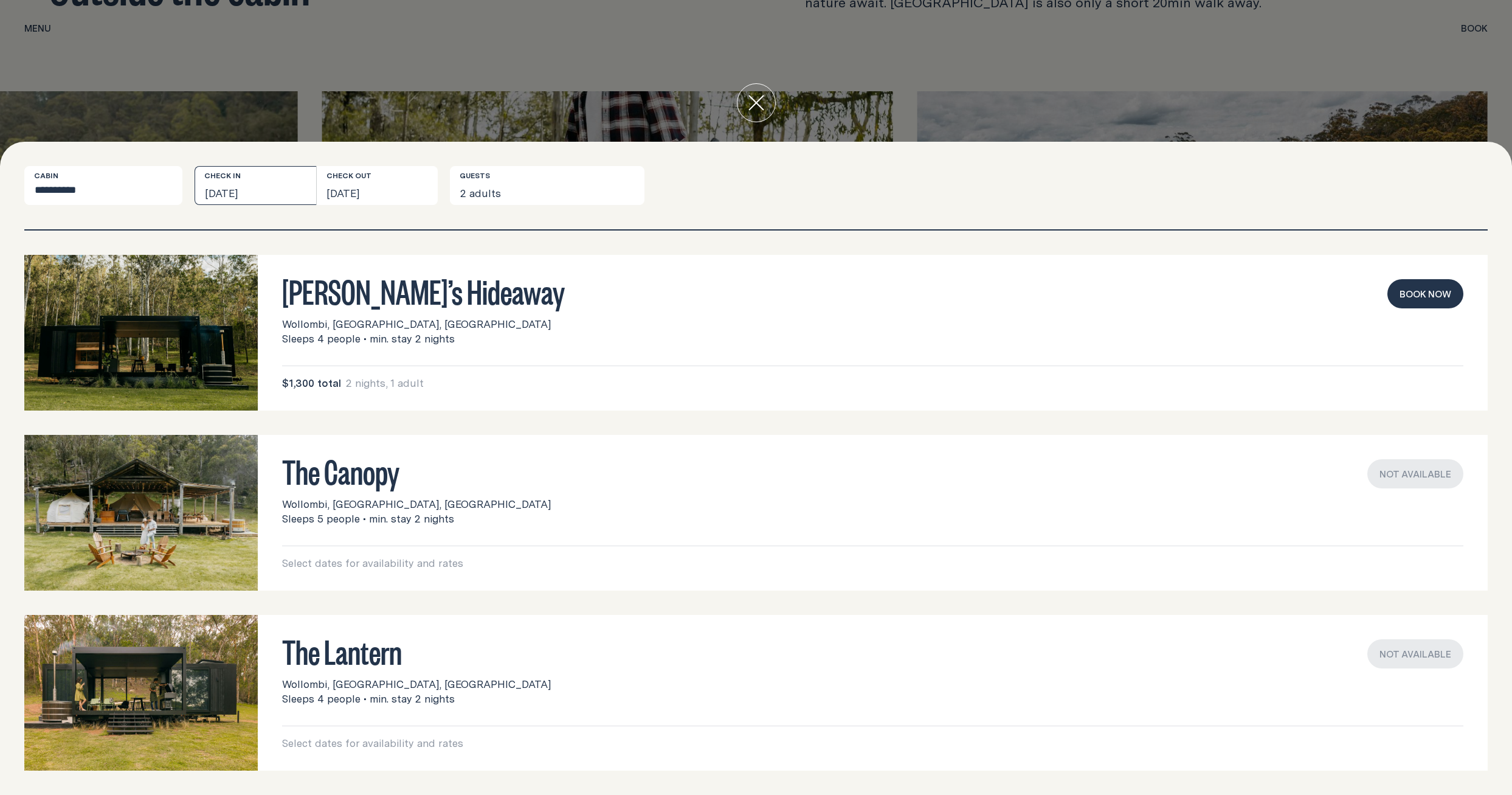
click at [253, 192] on button "[DATE]" at bounding box center [256, 185] width 121 height 39
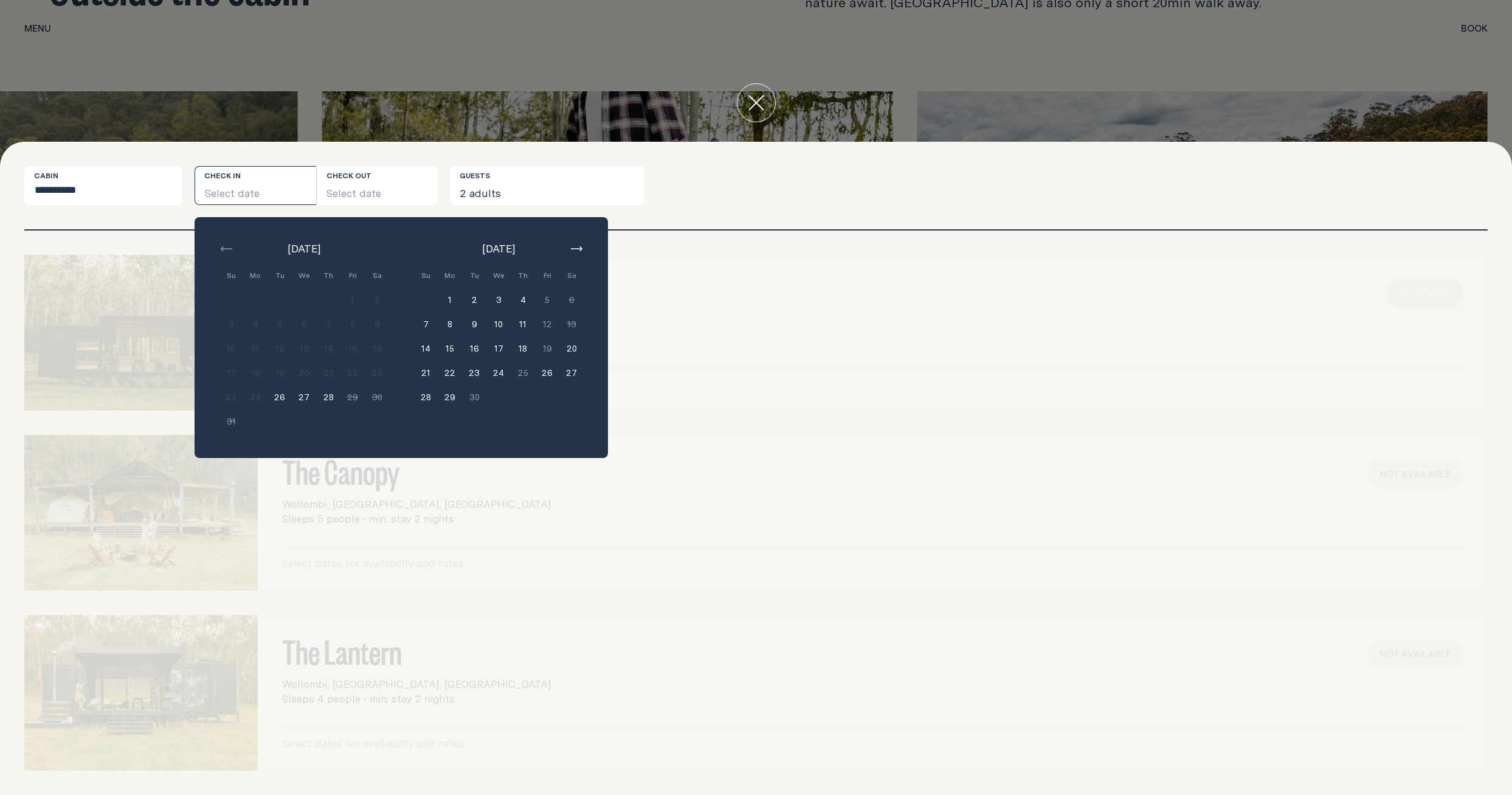
click at [577, 248] on icon "button" at bounding box center [577, 248] width 12 height 5
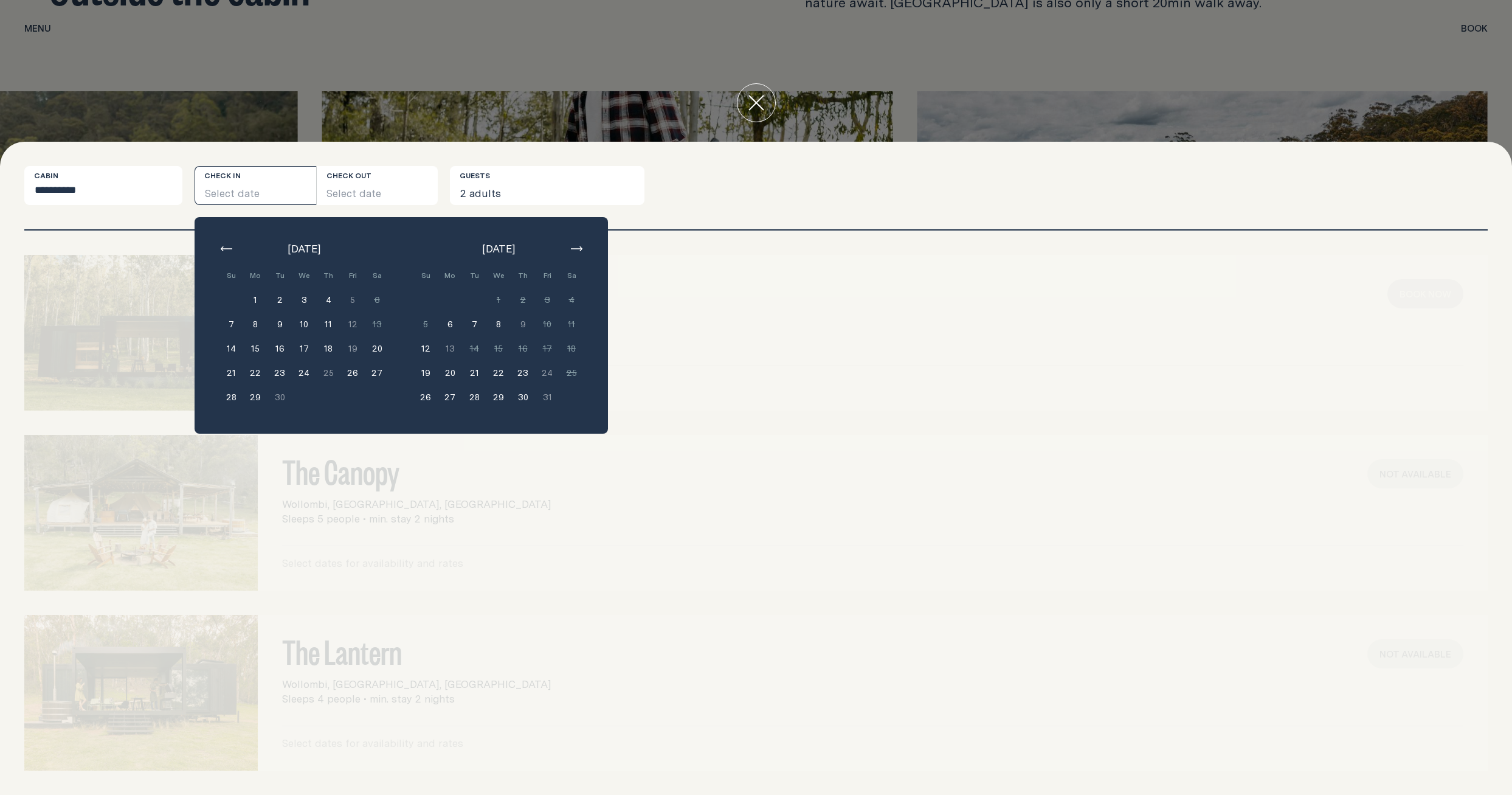
click at [762, 109] on icon "close" at bounding box center [756, 102] width 16 height 16
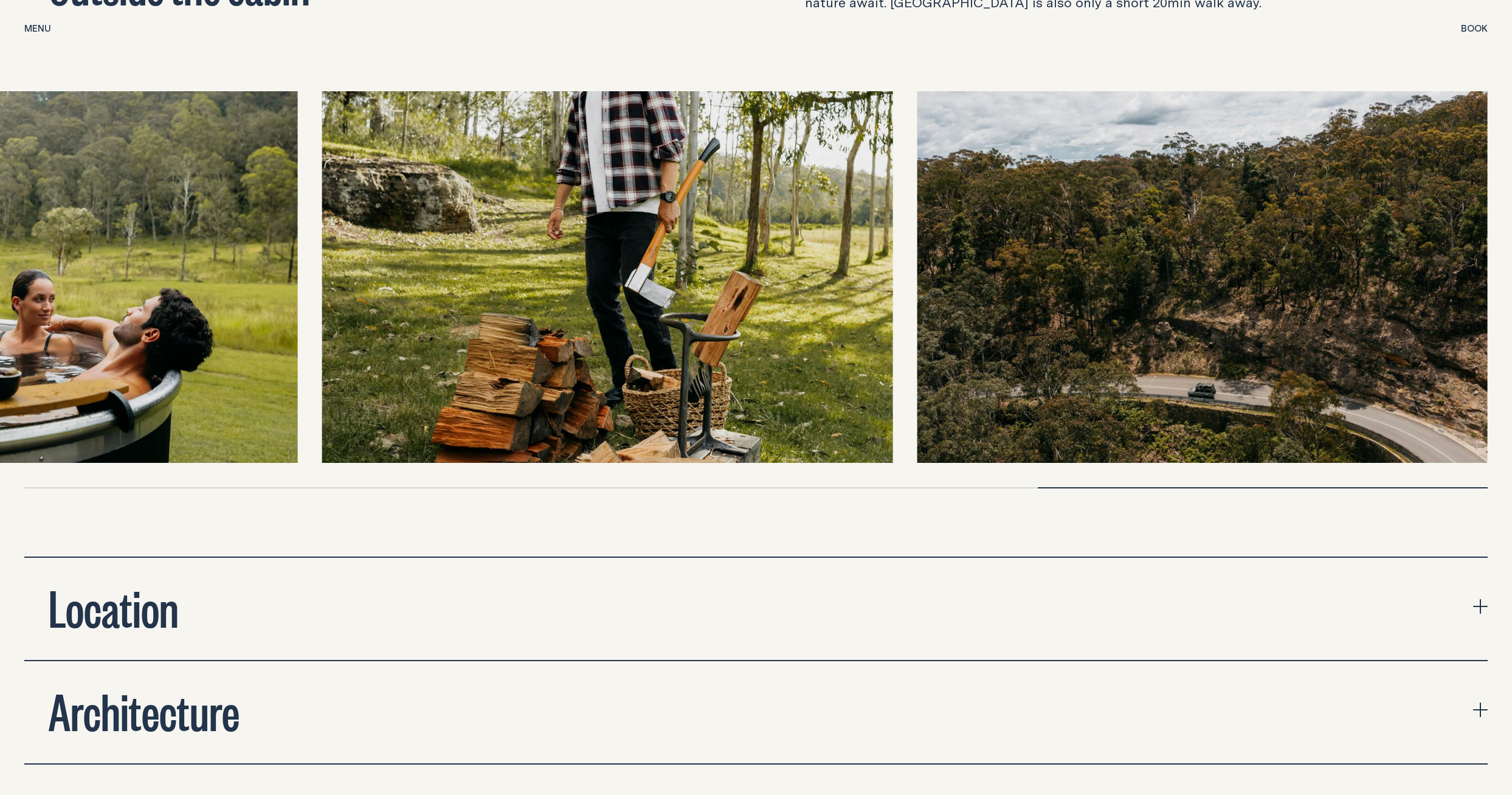
click at [159, 611] on h2 "Location" at bounding box center [113, 606] width 130 height 49
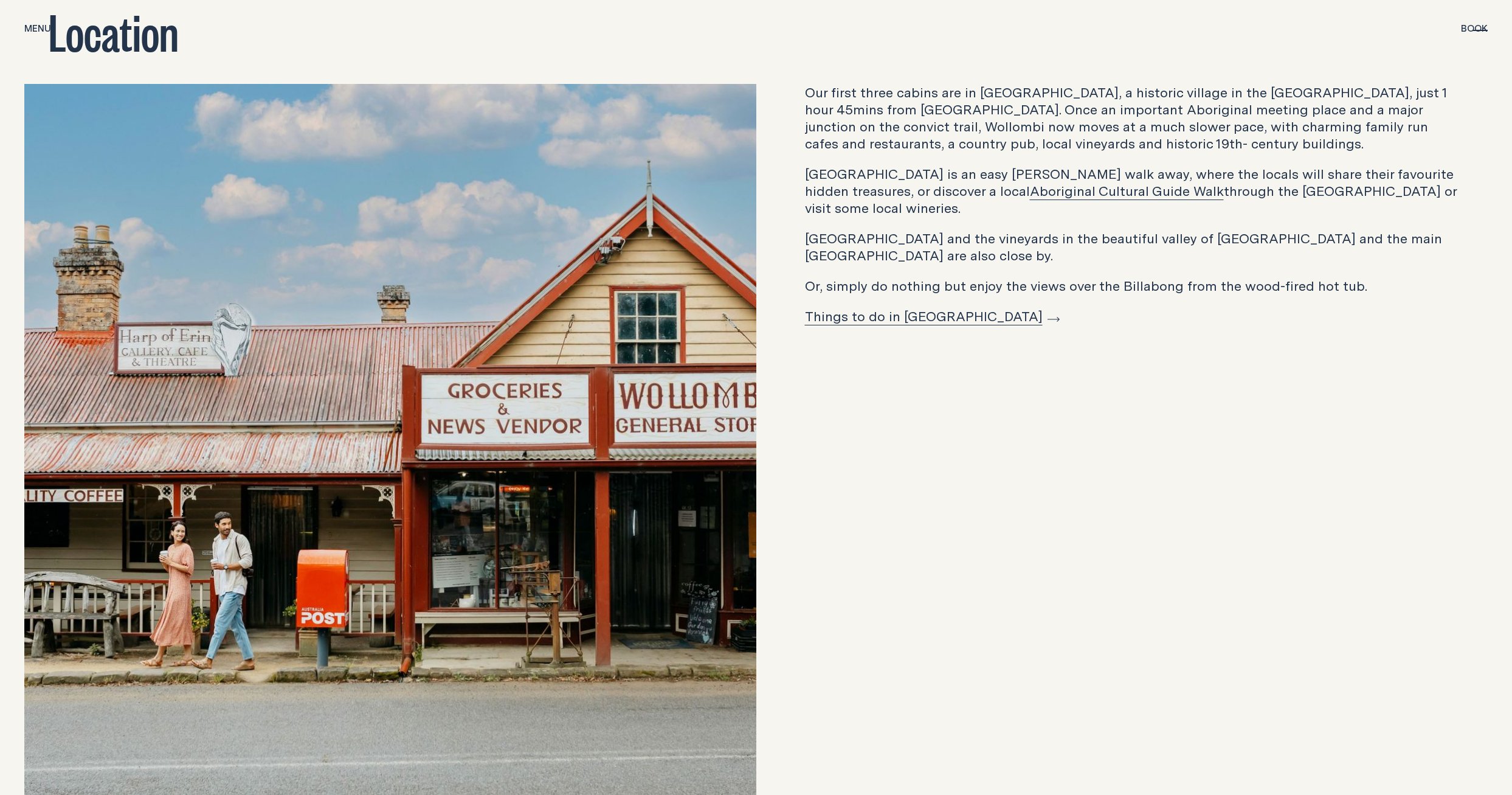
scroll to position [4886, 0]
click at [871, 306] on link "Things to do in [GEOGRAPHIC_DATA]" at bounding box center [932, 316] width 255 height 18
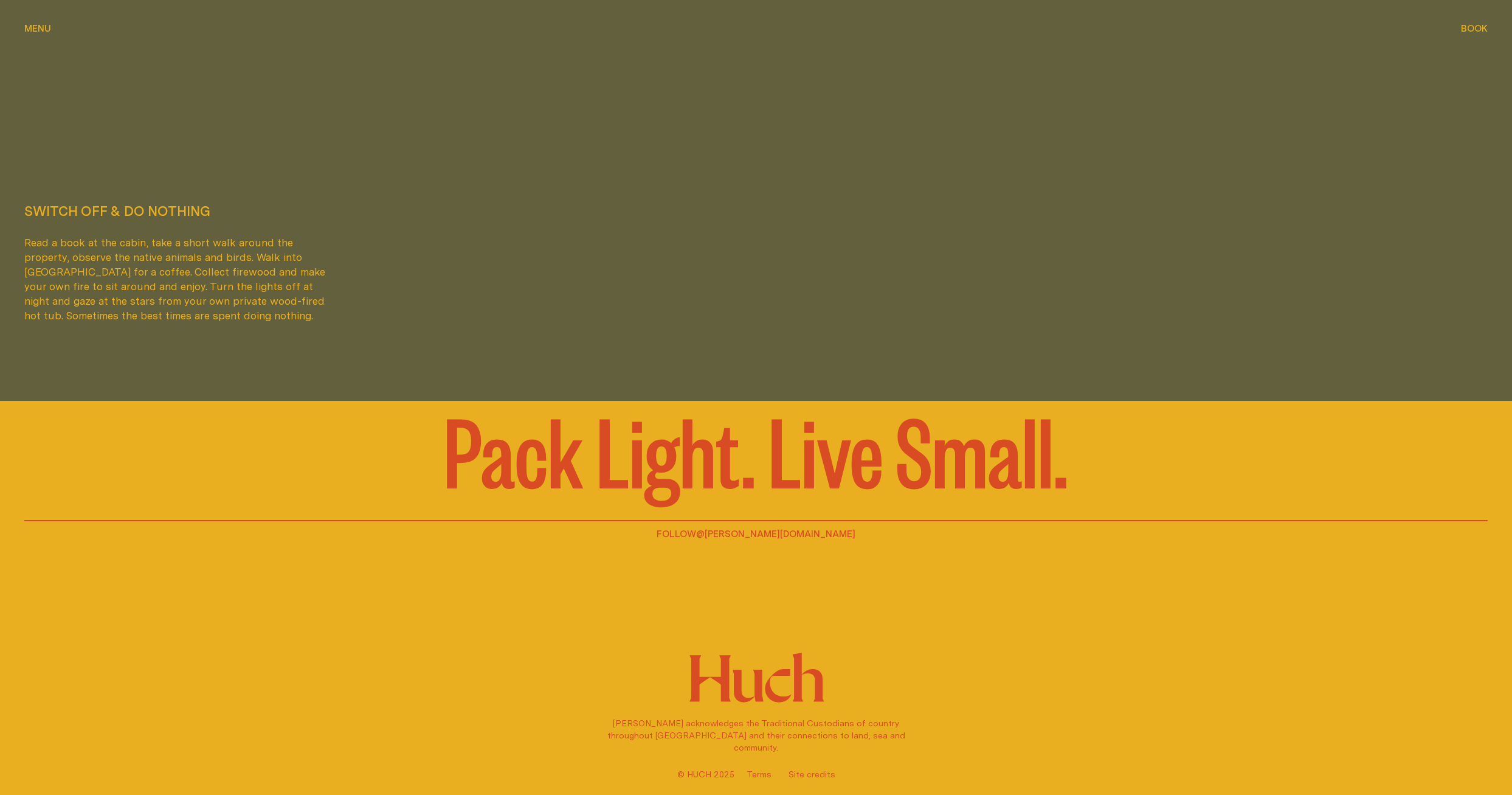
scroll to position [4507, 0]
